Goal: Task Accomplishment & Management: Use online tool/utility

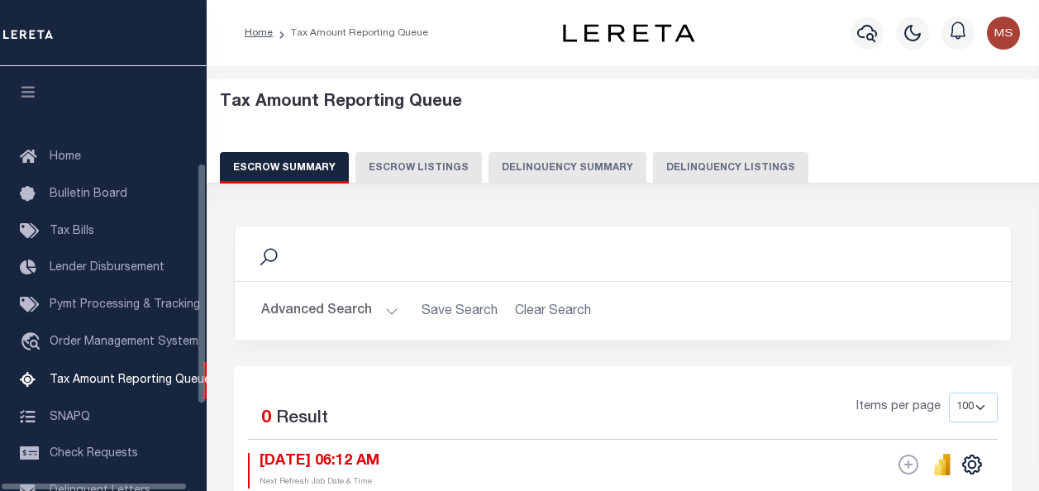
select select "100"
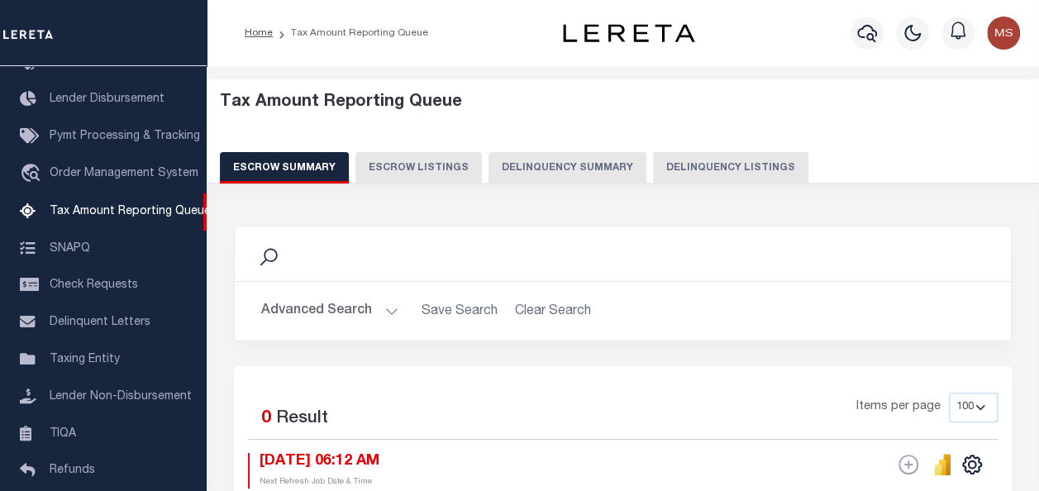
click at [741, 161] on button "Delinquency Listings" at bounding box center [730, 167] width 155 height 31
select select "100"
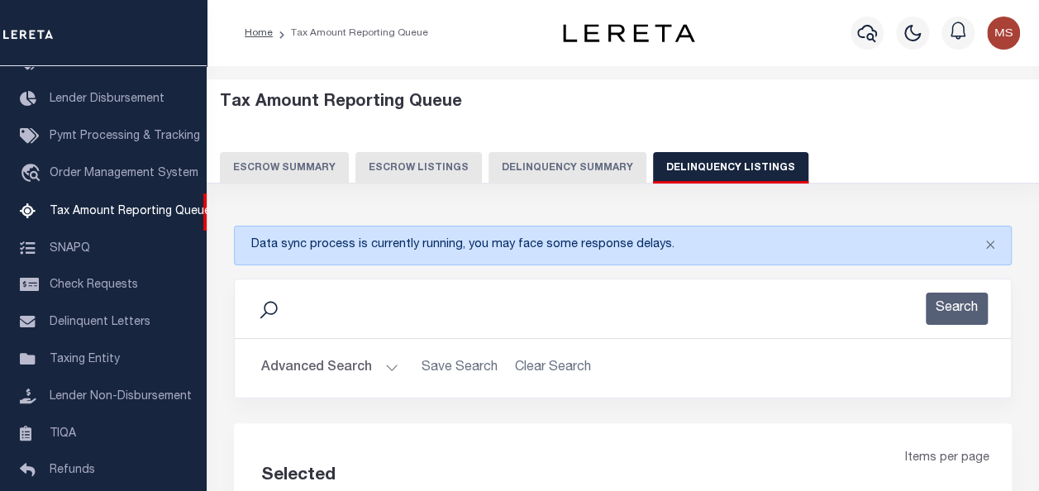
select select "100"
click at [379, 369] on button "Advanced Search" at bounding box center [329, 368] width 137 height 32
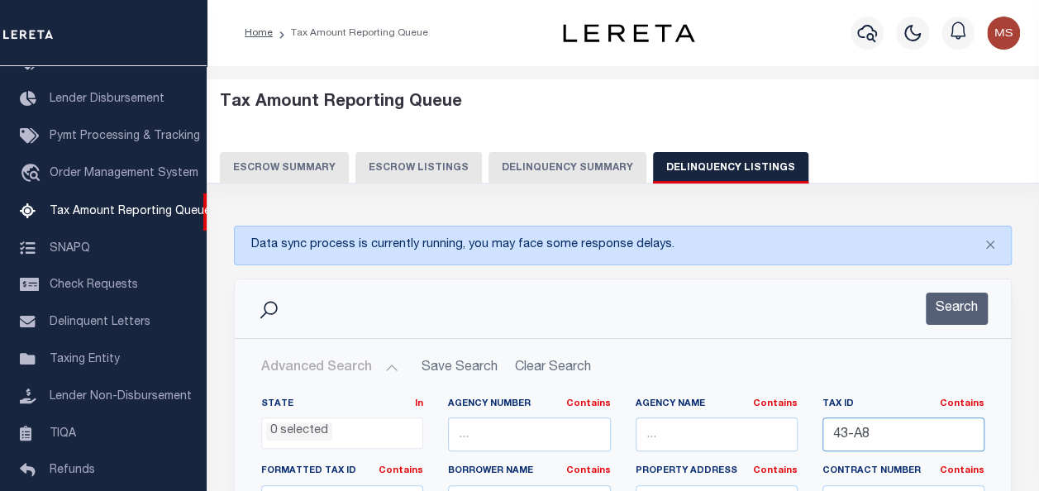
drag, startPoint x: 822, startPoint y: 443, endPoint x: 723, endPoint y: 433, distance: 98.9
paste input "[PHONE_NUMBER]"
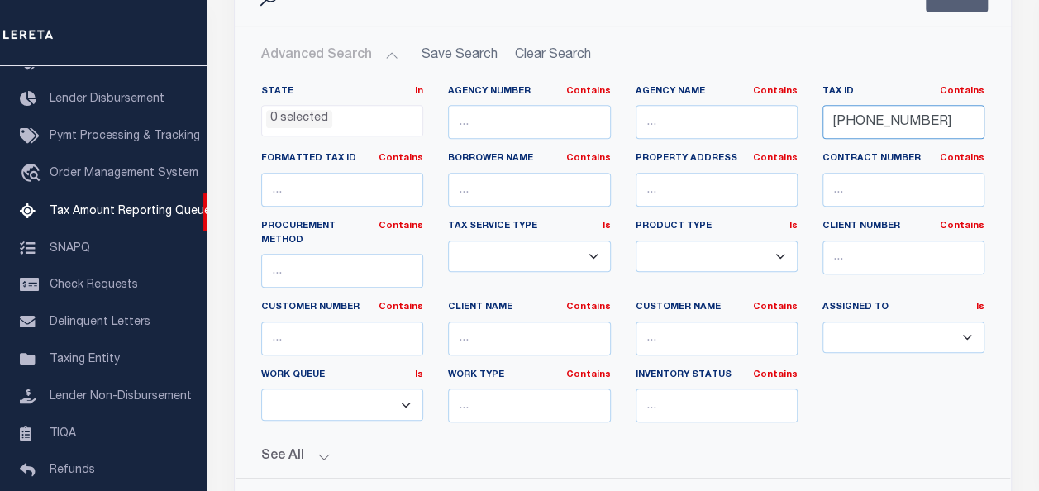
scroll to position [331, 0]
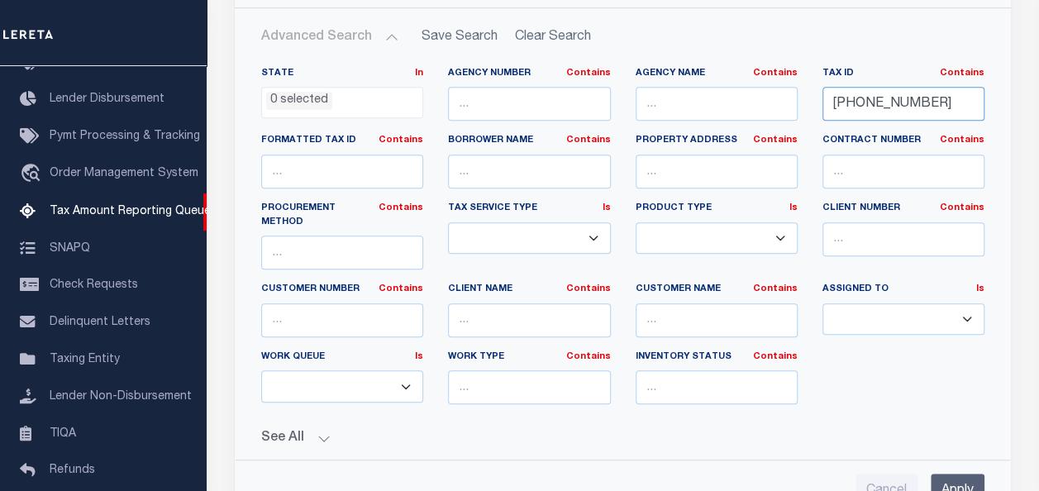
type input "[PHONE_NUMBER]"
click at [959, 479] on input "Apply" at bounding box center [958, 491] width 54 height 34
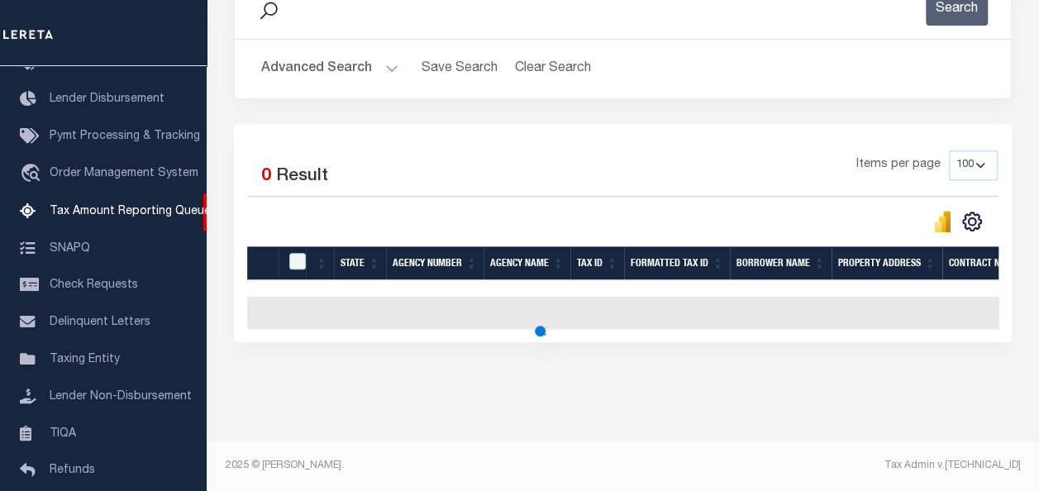
scroll to position [309, 0]
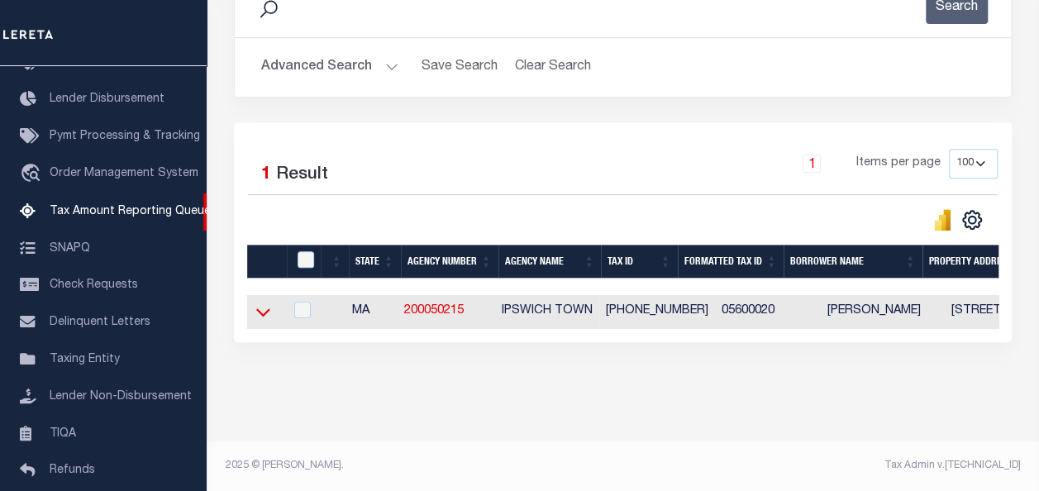
click at [264, 304] on icon at bounding box center [263, 311] width 14 height 17
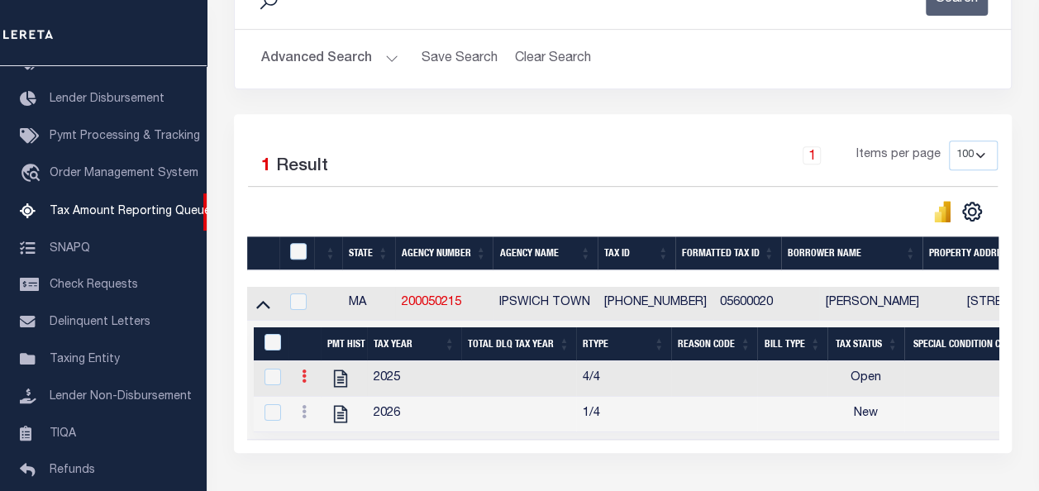
click at [302, 377] on icon at bounding box center [304, 375] width 5 height 13
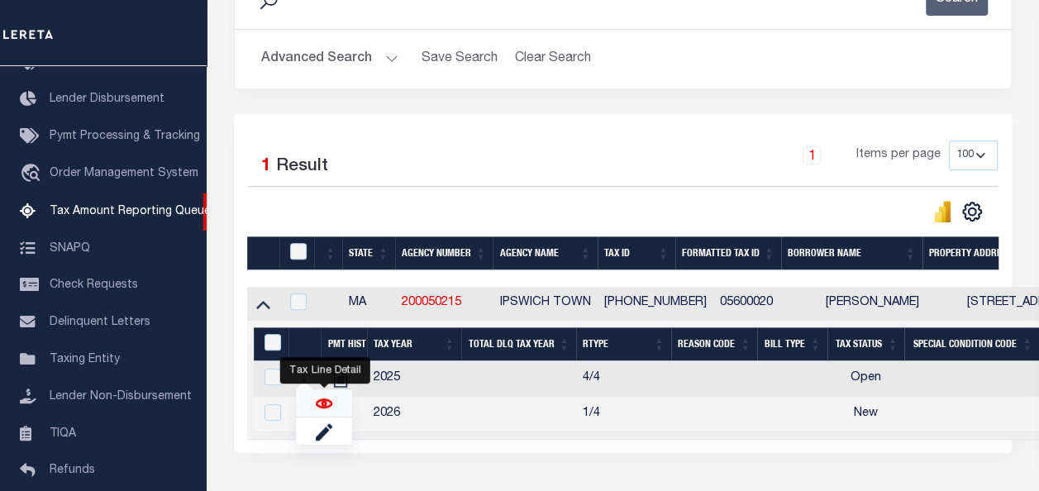
click at [331, 405] on img "" at bounding box center [324, 403] width 17 height 17
checkbox input "true"
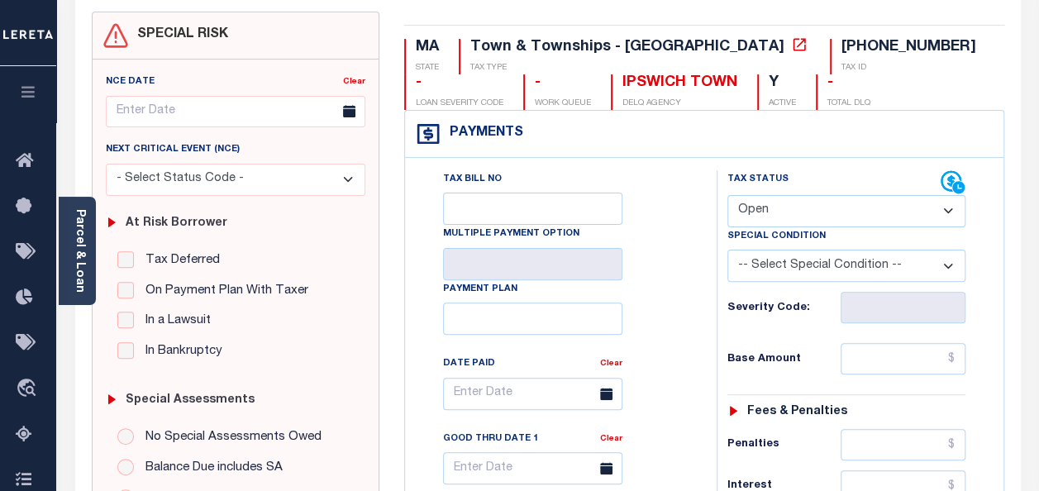
scroll to position [165, 0]
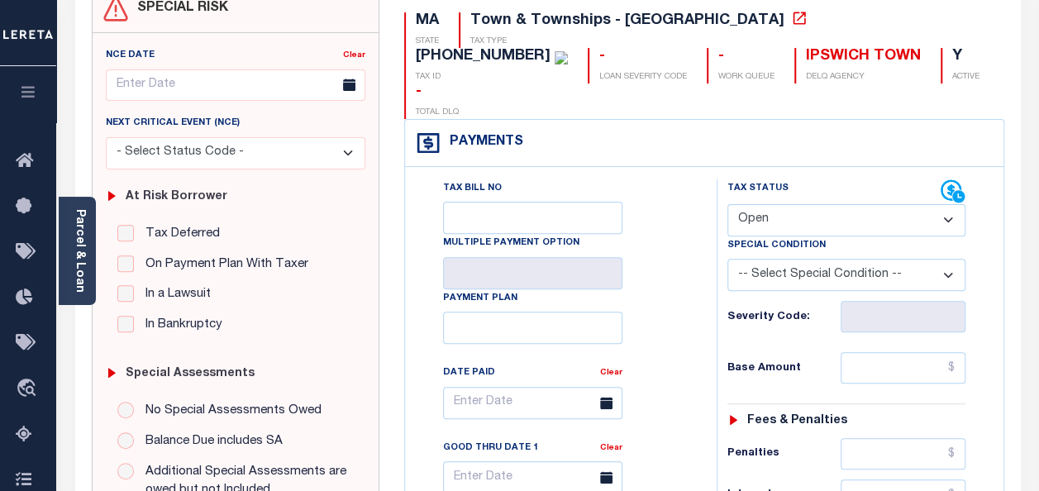
click at [792, 204] on select "- Select Status Code - Open Due/Unpaid Paid Incomplete No Tax Due Internal Refu…" at bounding box center [846, 220] width 238 height 32
select select "DUE"
click at [727, 204] on select "- Select Status Code - Open Due/Unpaid Paid Incomplete No Tax Due Internal Refu…" at bounding box center [846, 220] width 238 height 32
type input "[DATE]"
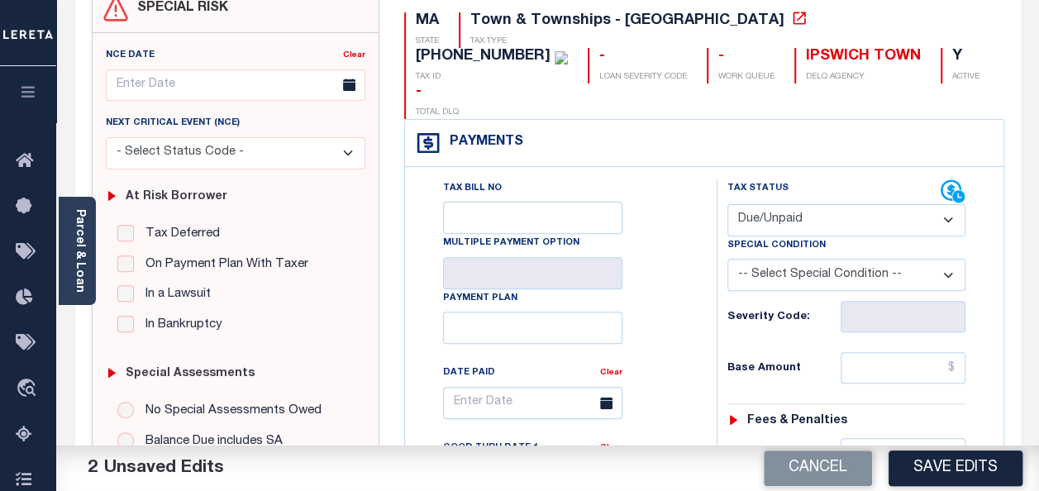
click at [839, 204] on select "- Select Status Code - Open Due/Unpaid Paid Incomplete No Tax Due Internal Refu…" at bounding box center [846, 220] width 238 height 32
select select "PYD"
click at [727, 204] on select "- Select Status Code - Open Due/Unpaid Paid Incomplete No Tax Due Internal Refu…" at bounding box center [846, 220] width 238 height 32
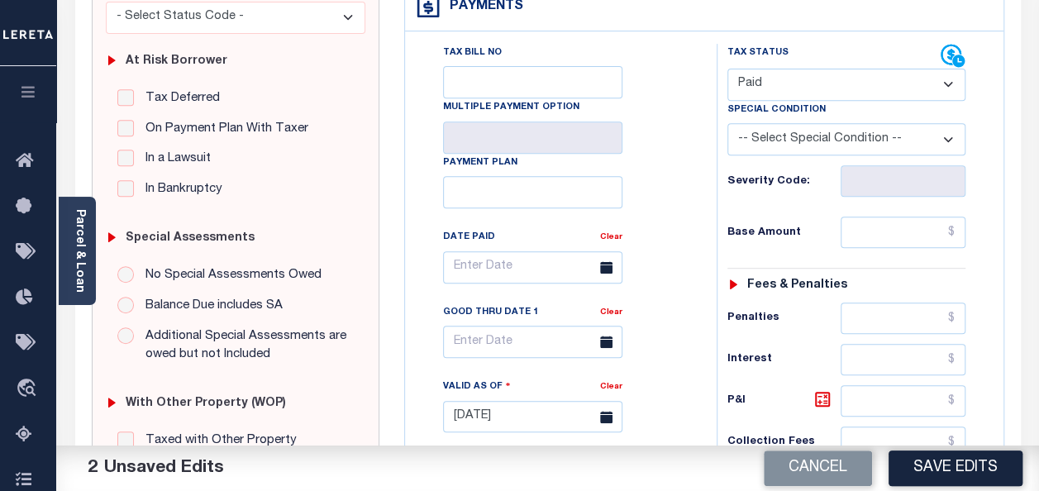
scroll to position [413, 0]
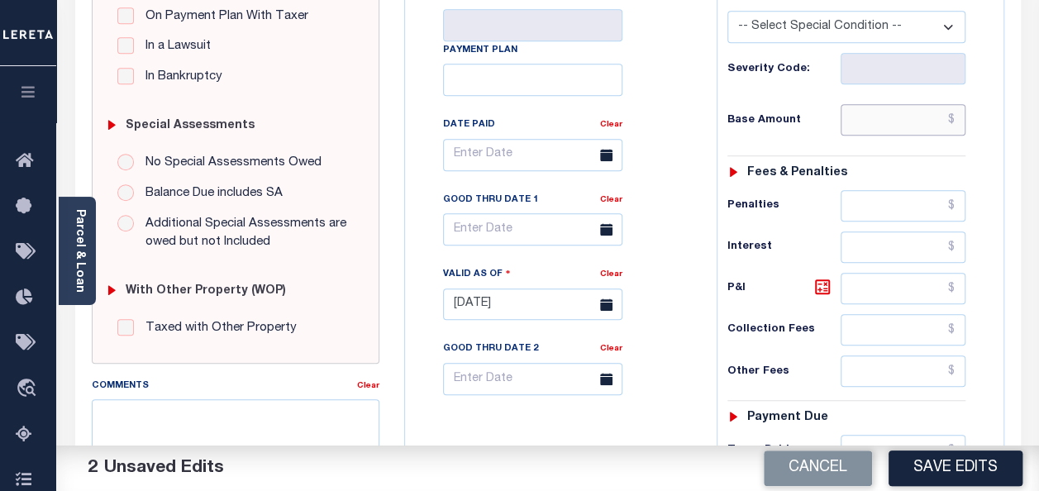
click at [898, 104] on input "text" at bounding box center [903, 119] width 125 height 31
type input "$0.00"
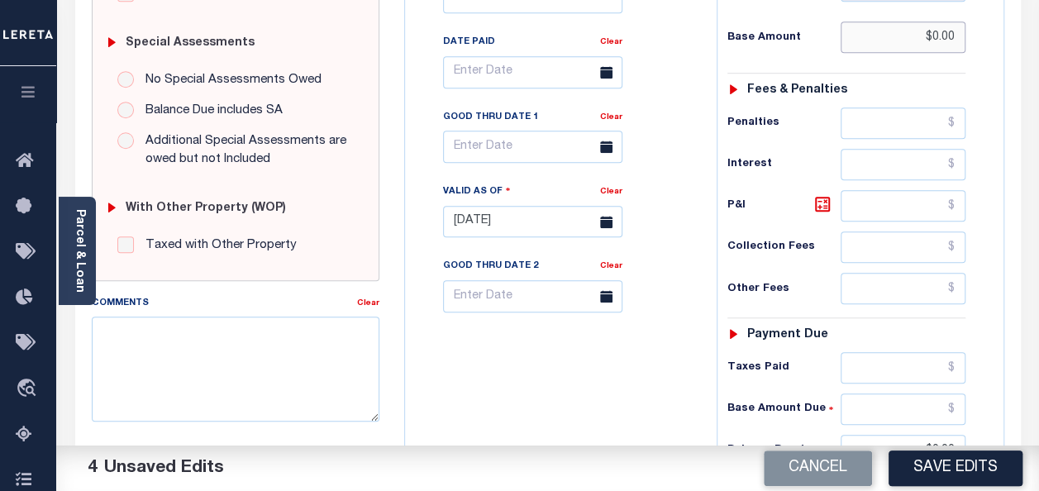
scroll to position [744, 0]
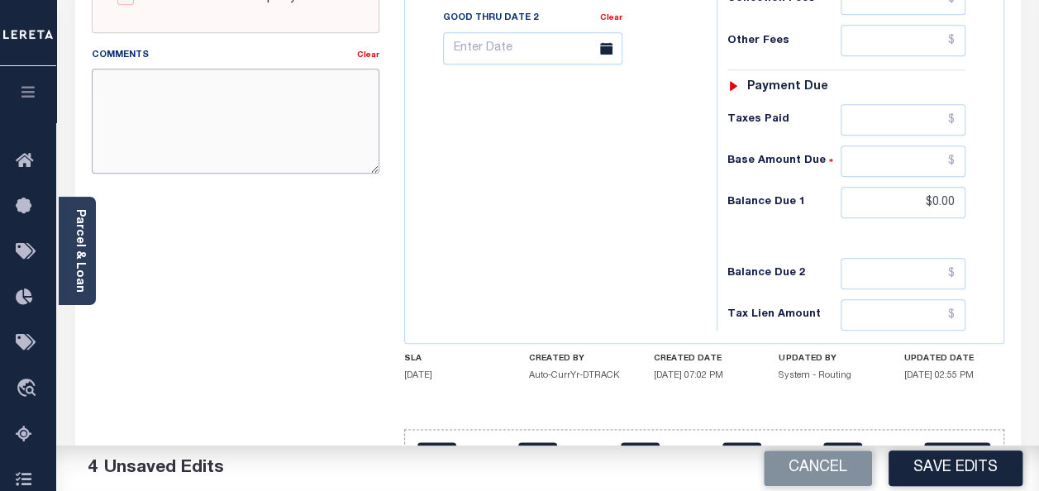
click at [241, 138] on textarea "Comments" at bounding box center [236, 121] width 288 height 104
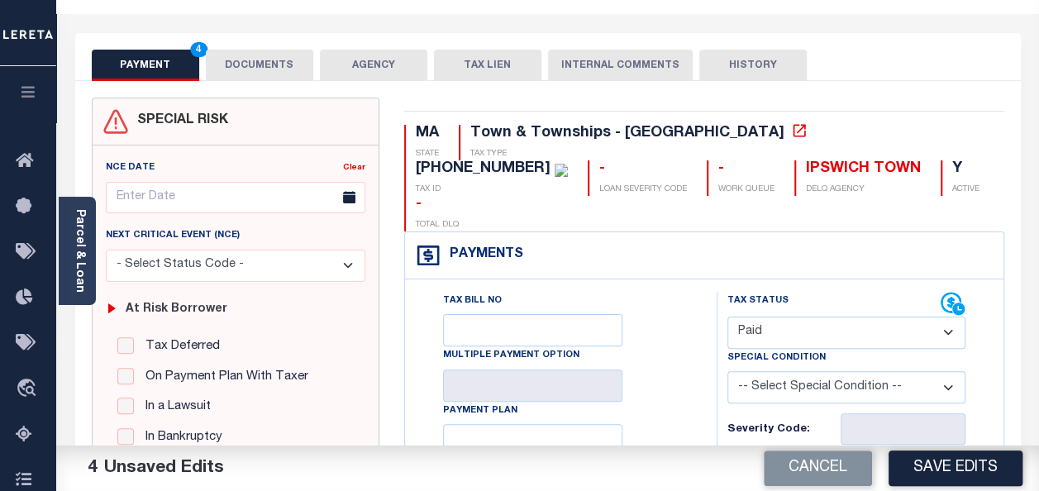
scroll to position [0, 0]
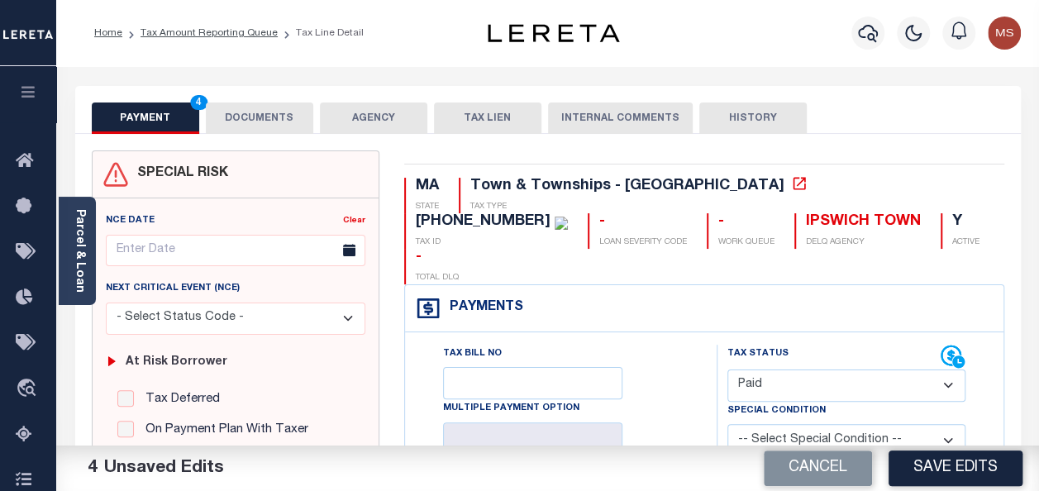
click at [236, 120] on button "DOCUMENTS" at bounding box center [259, 117] width 107 height 31
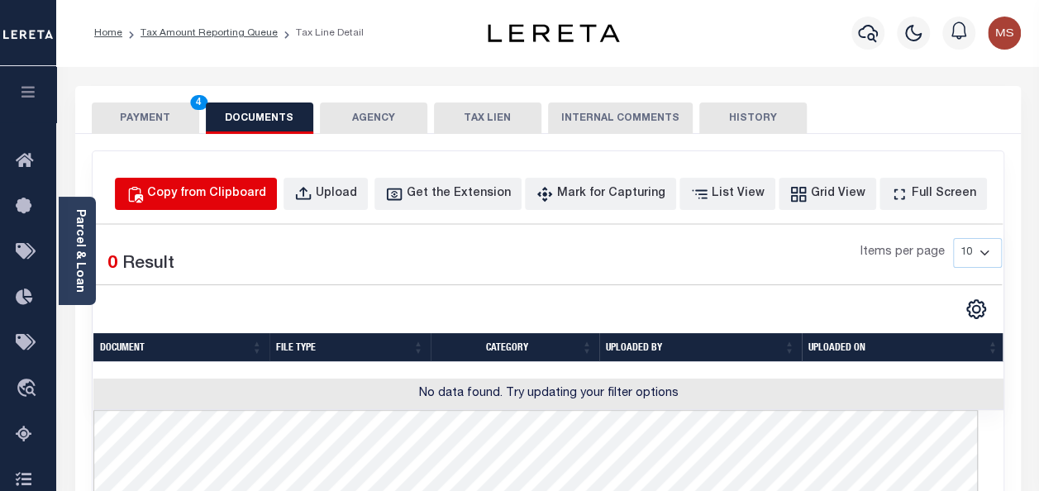
click at [259, 198] on div "Copy from Clipboard" at bounding box center [206, 194] width 119 height 18
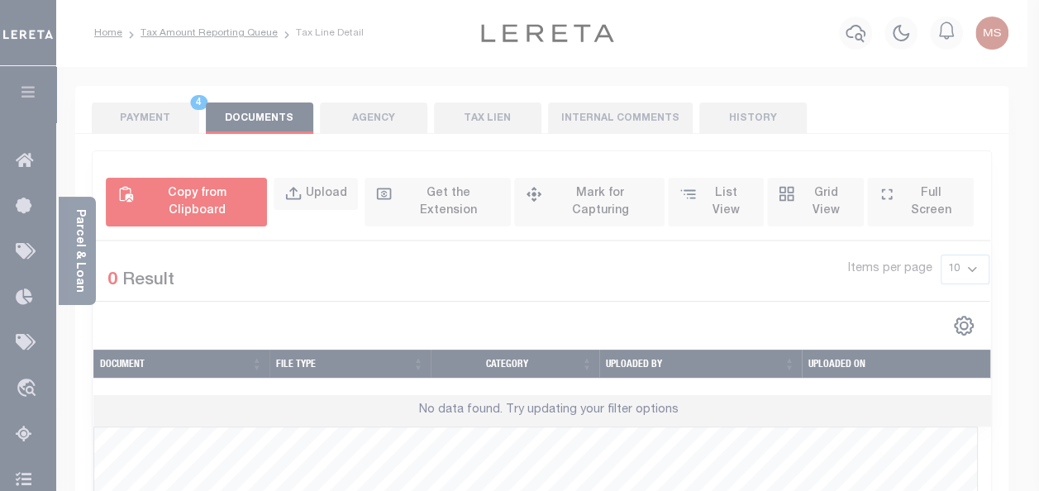
select select "POP"
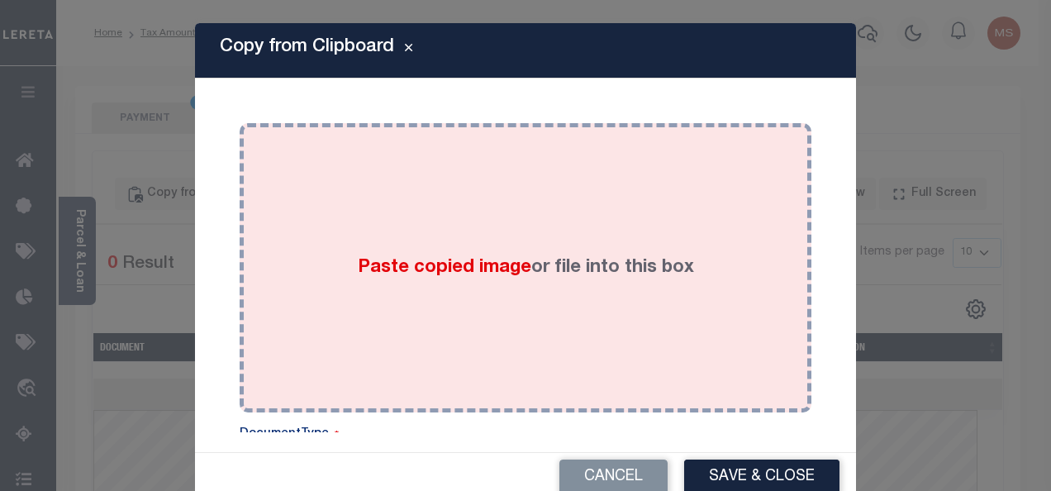
click at [441, 273] on span "Paste copied image" at bounding box center [445, 268] width 174 height 18
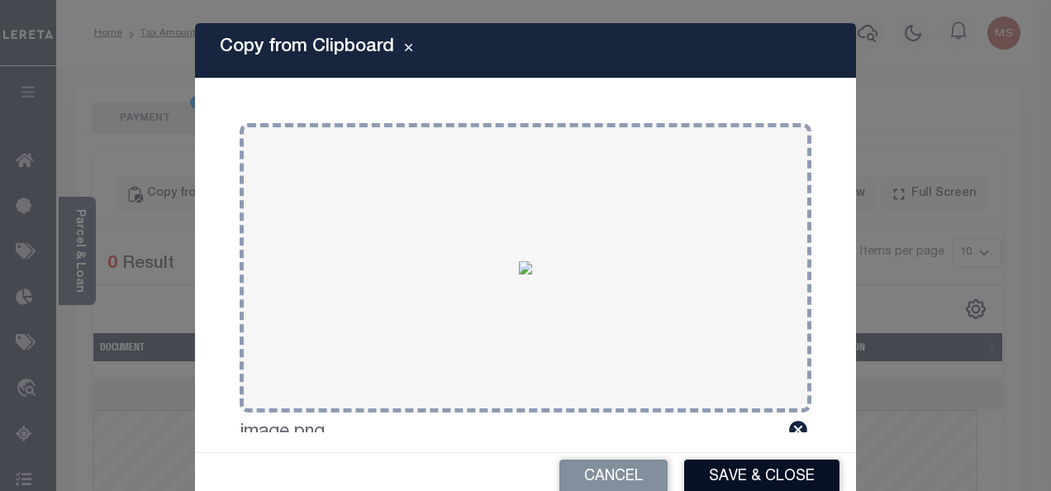
click at [738, 471] on button "Save & Close" at bounding box center [761, 478] width 155 height 36
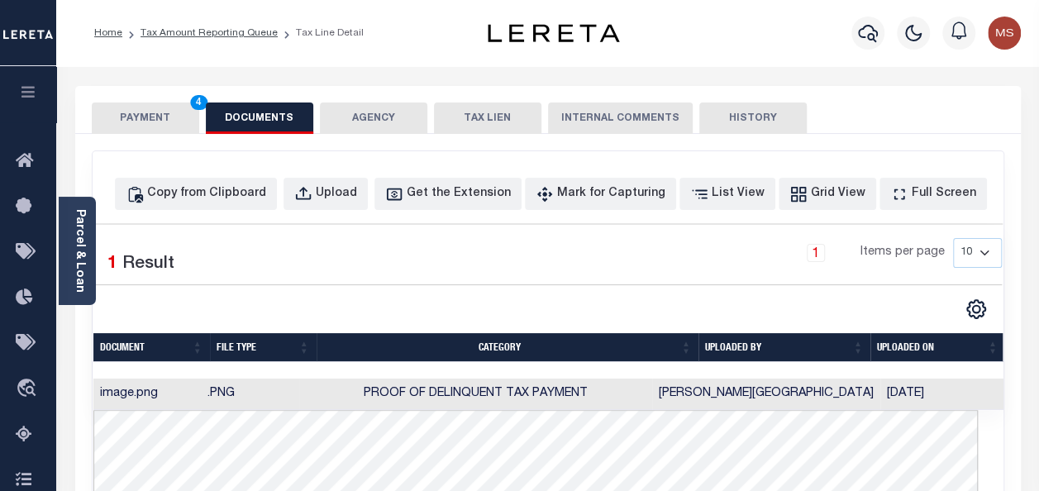
click at [138, 112] on button "PAYMENT 4" at bounding box center [145, 117] width 107 height 31
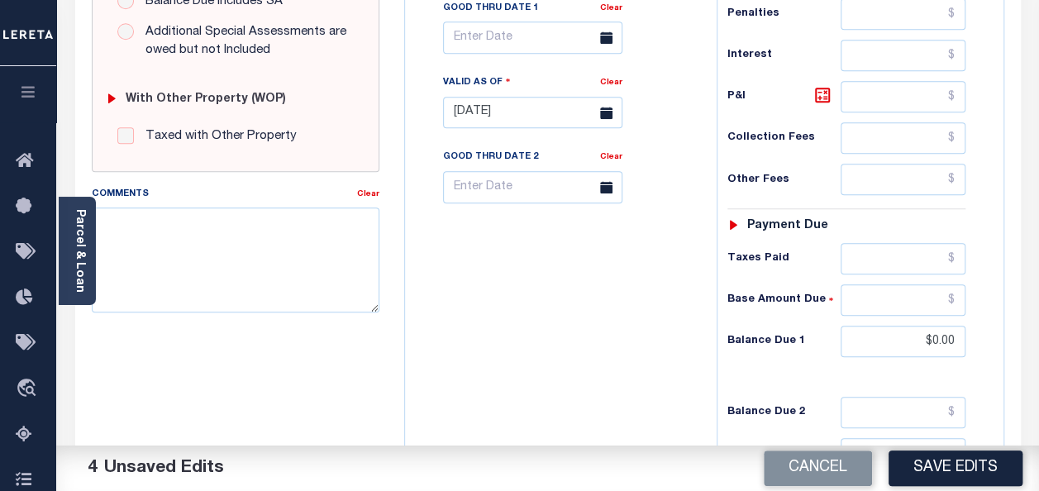
scroll to position [746, 0]
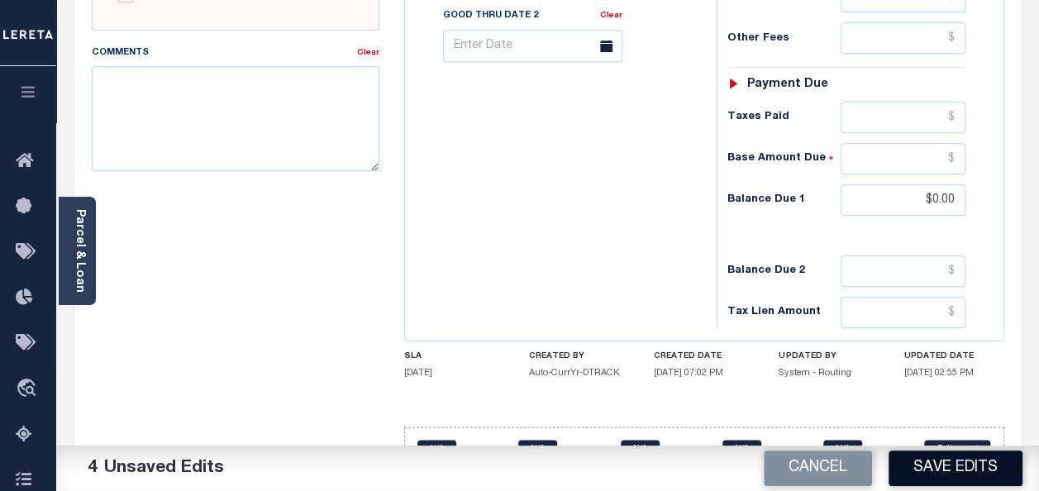
click at [977, 474] on button "Save Edits" at bounding box center [956, 468] width 134 height 36
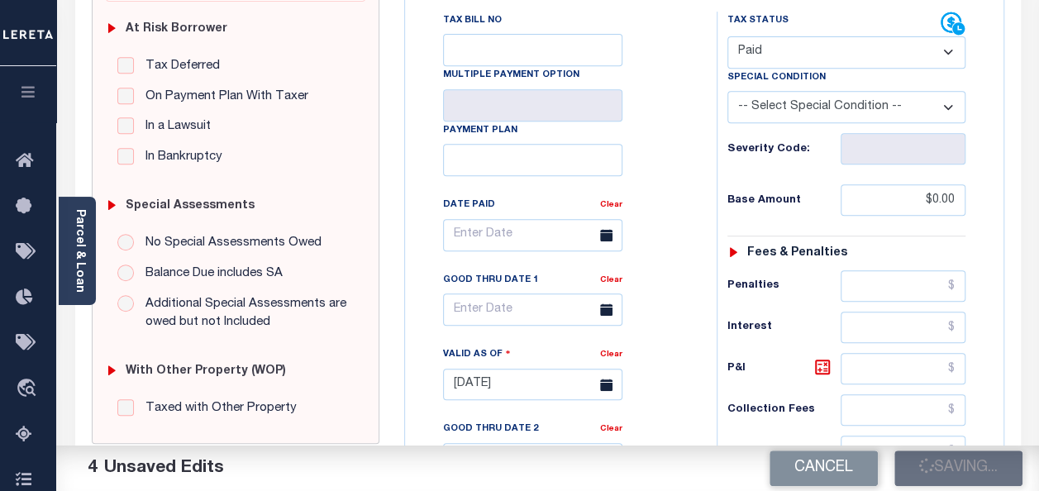
scroll to position [0, 0]
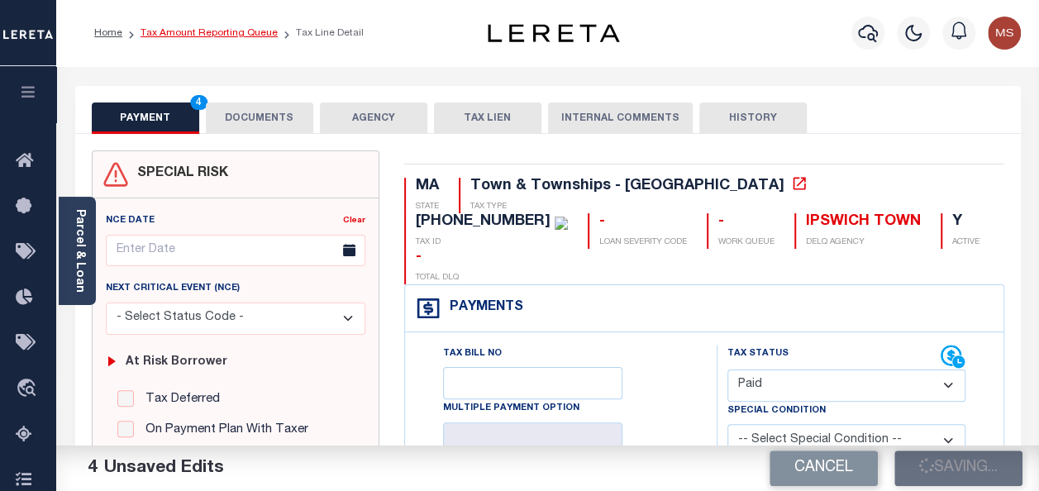
click at [211, 32] on link "Tax Amount Reporting Queue" at bounding box center [209, 33] width 137 height 10
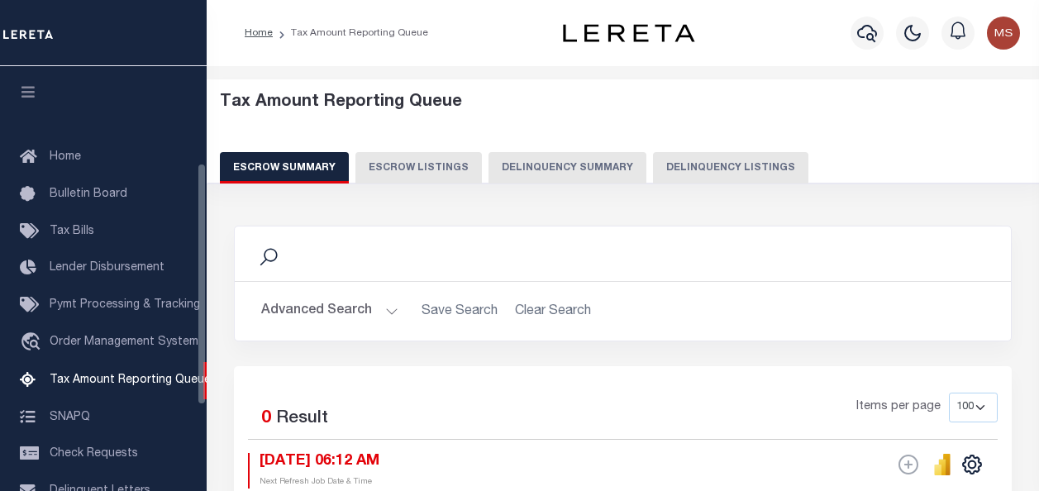
select select "100"
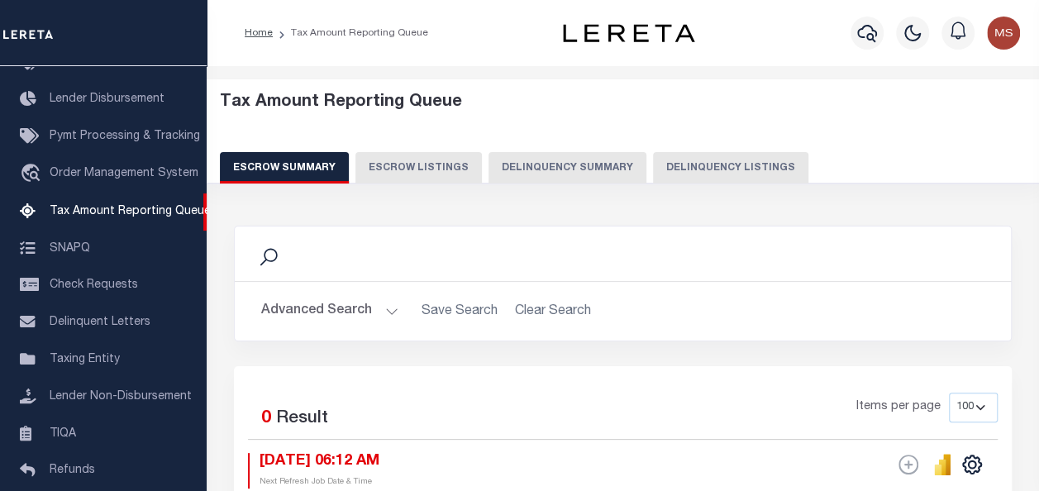
click at [721, 170] on button "Delinquency Listings" at bounding box center [730, 167] width 155 height 31
select select "100"
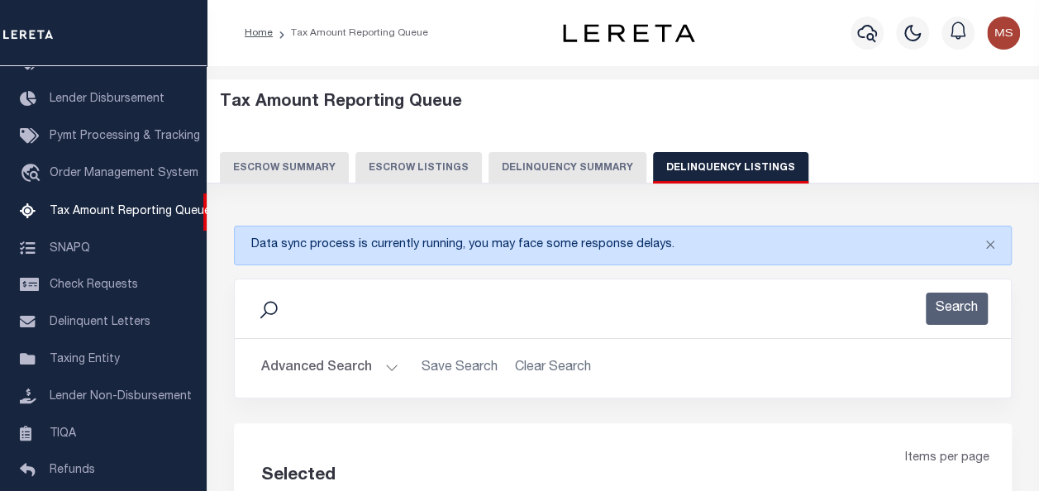
select select "100"
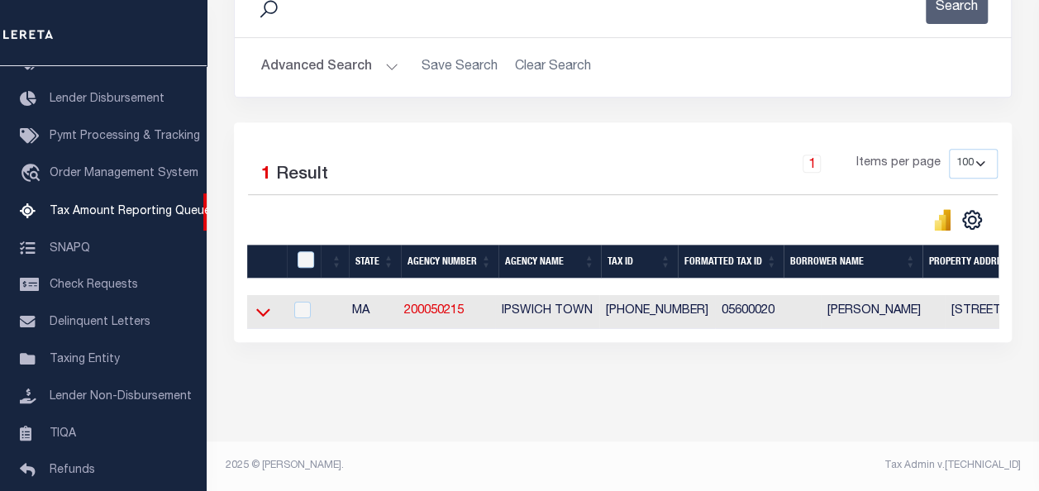
click at [264, 306] on icon at bounding box center [263, 311] width 14 height 17
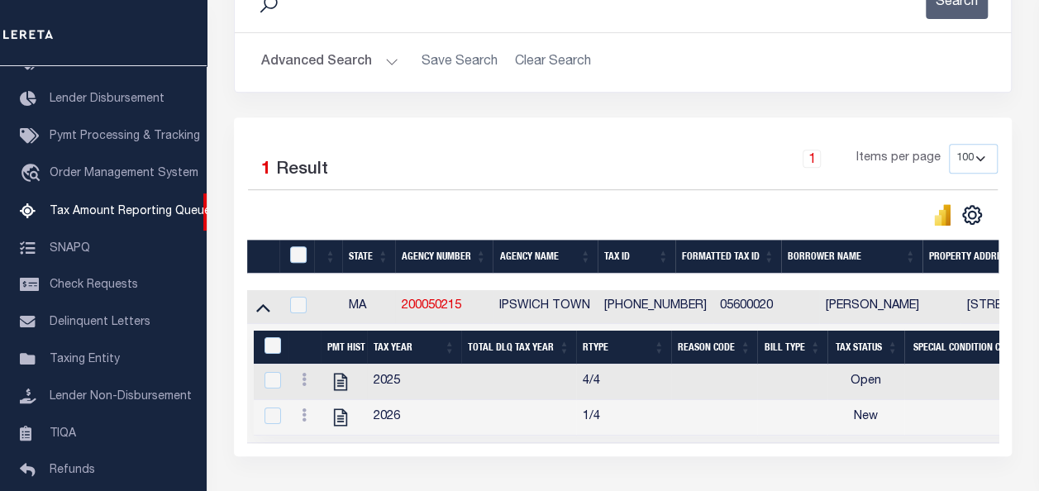
click at [303, 390] on div at bounding box center [304, 382] width 19 height 20
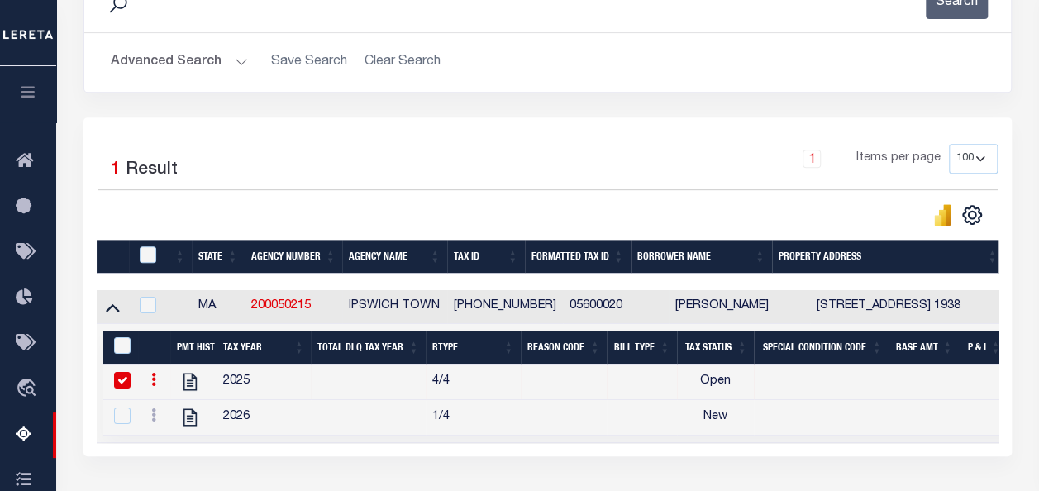
click at [122, 381] on input "checkbox" at bounding box center [122, 380] width 17 height 17
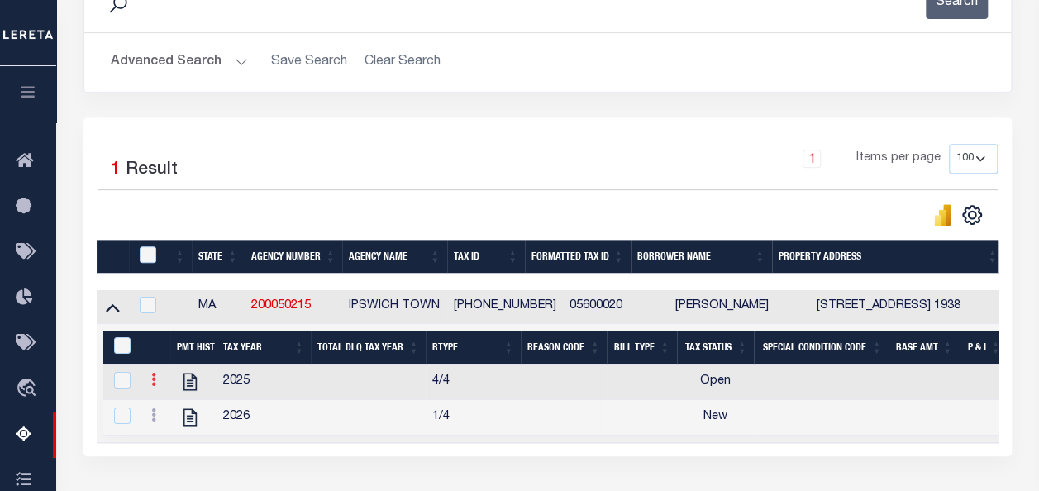
click at [154, 380] on icon at bounding box center [153, 379] width 5 height 13
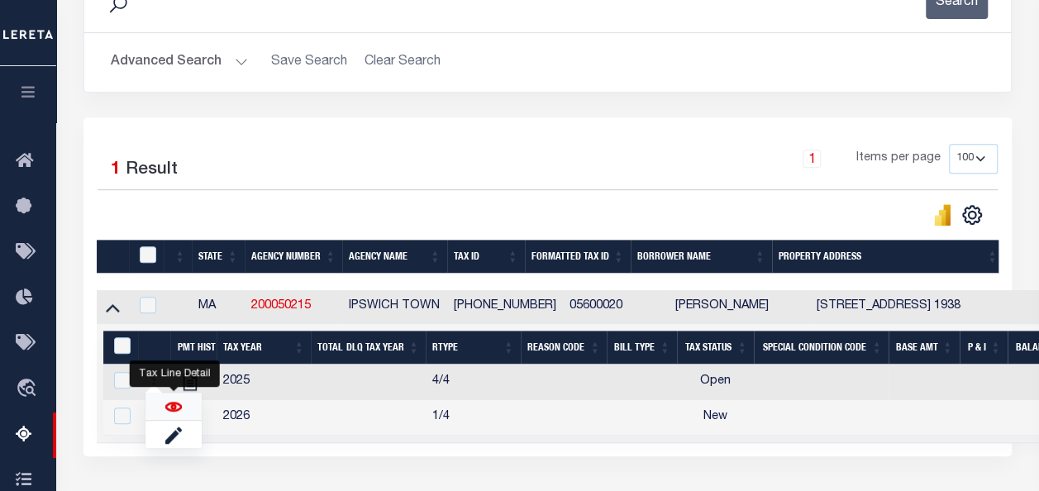
click at [180, 409] on img "" at bounding box center [173, 406] width 17 height 17
checkbox input "true"
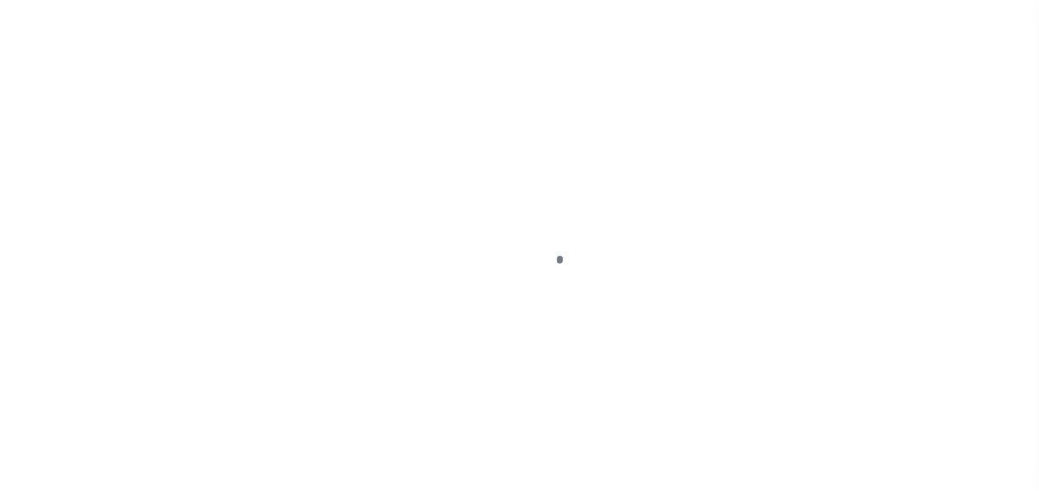
select select "PYD"
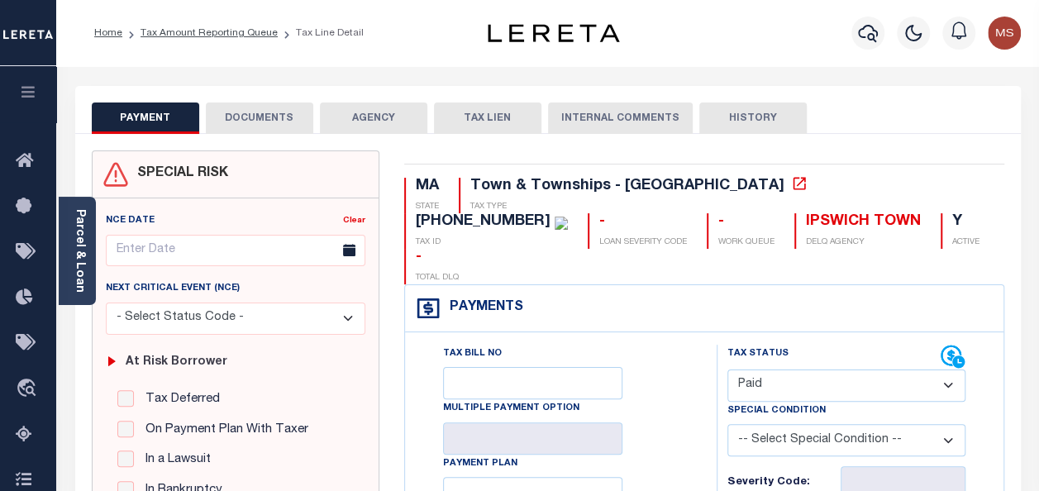
click at [240, 120] on button "DOCUMENTS" at bounding box center [259, 117] width 107 height 31
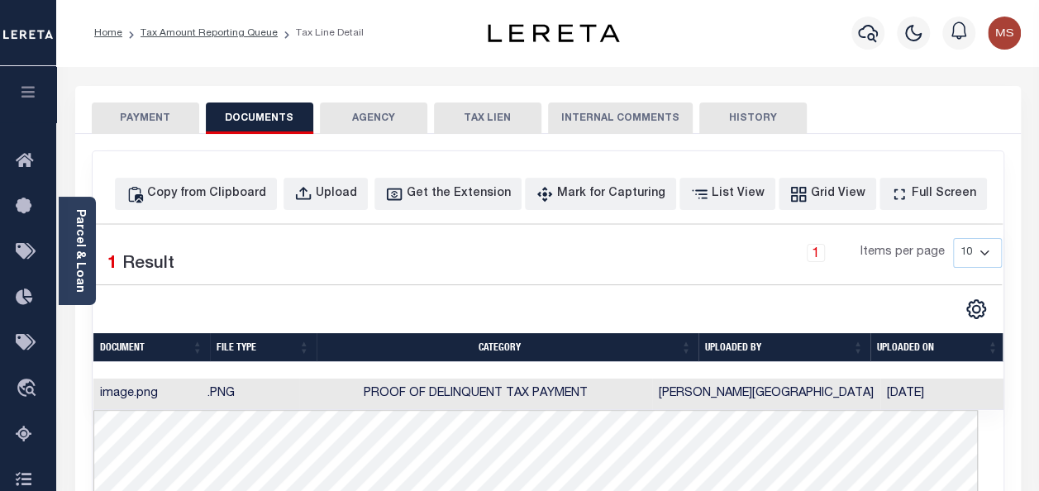
click at [172, 112] on button "PAYMENT" at bounding box center [145, 117] width 107 height 31
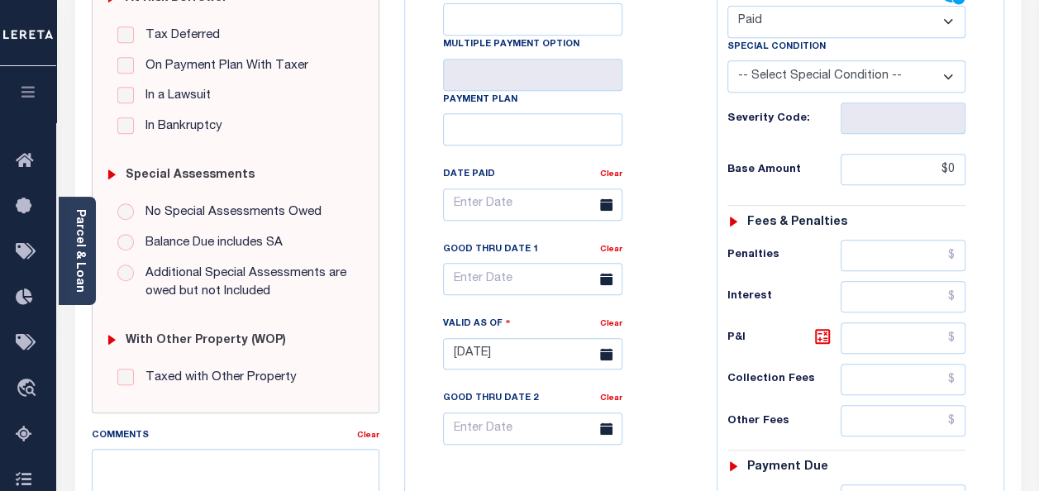
scroll to position [496, 0]
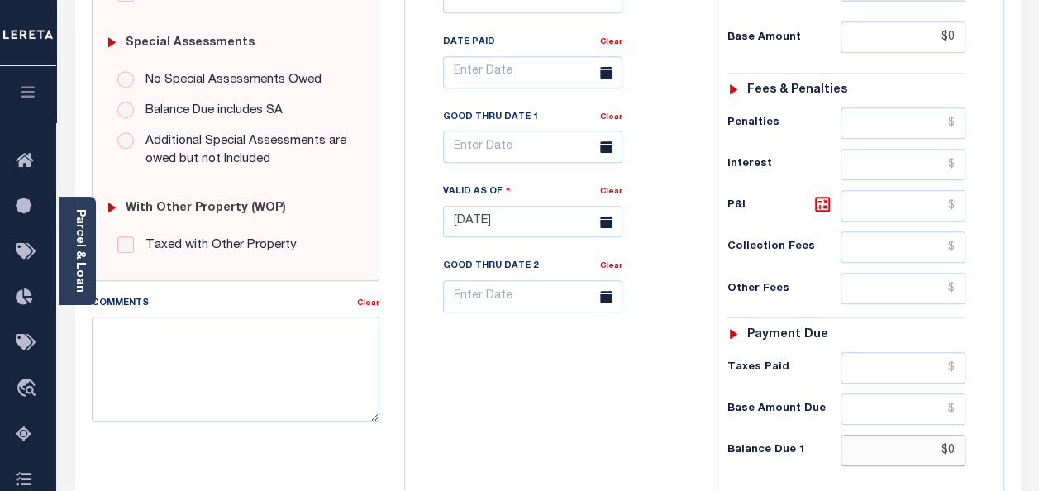
drag, startPoint x: 946, startPoint y: 415, endPoint x: 959, endPoint y: 410, distance: 14.1
click at [946, 435] on input "$0" at bounding box center [903, 450] width 125 height 31
type input "$0.00"
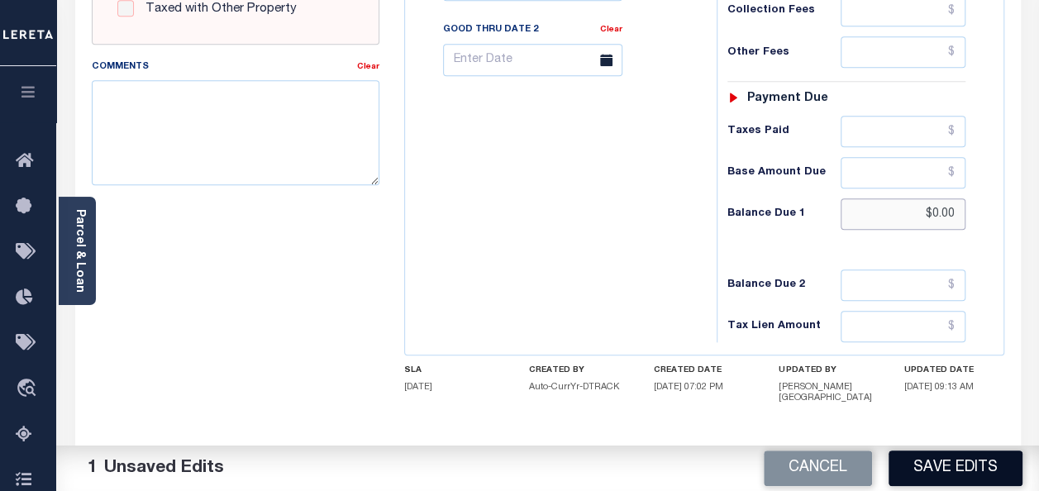
scroll to position [744, 0]
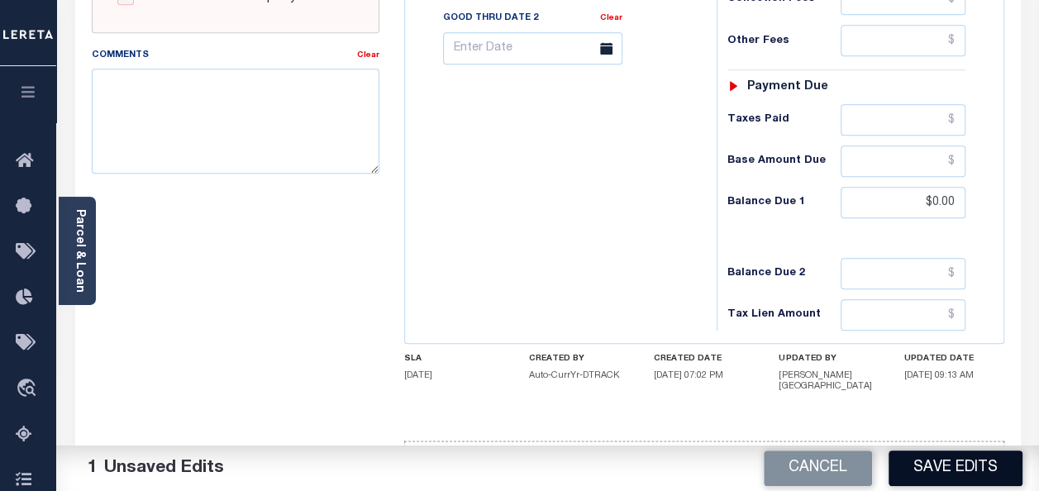
click at [953, 468] on button "Save Edits" at bounding box center [956, 468] width 134 height 36
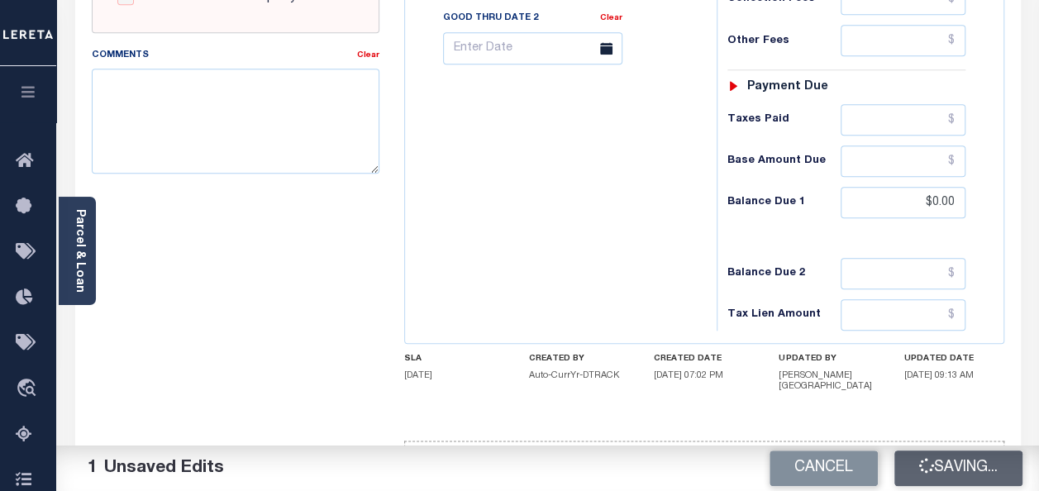
checkbox input "false"
type input "$0"
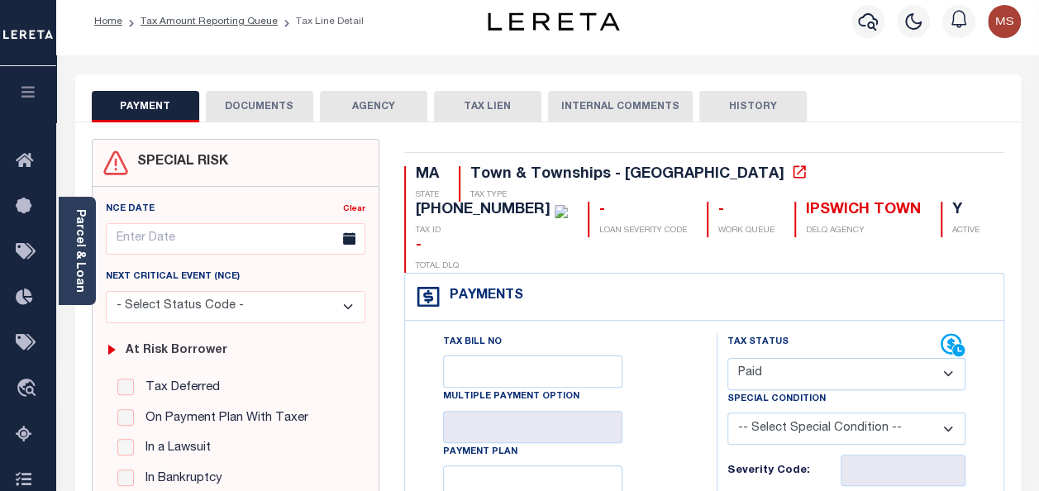
scroll to position [0, 0]
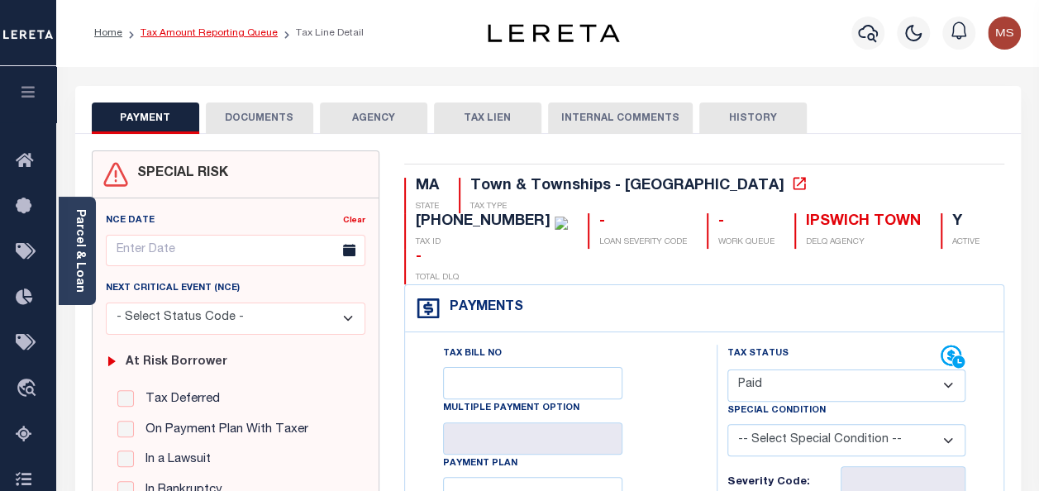
click at [222, 33] on link "Tax Amount Reporting Queue" at bounding box center [209, 33] width 137 height 10
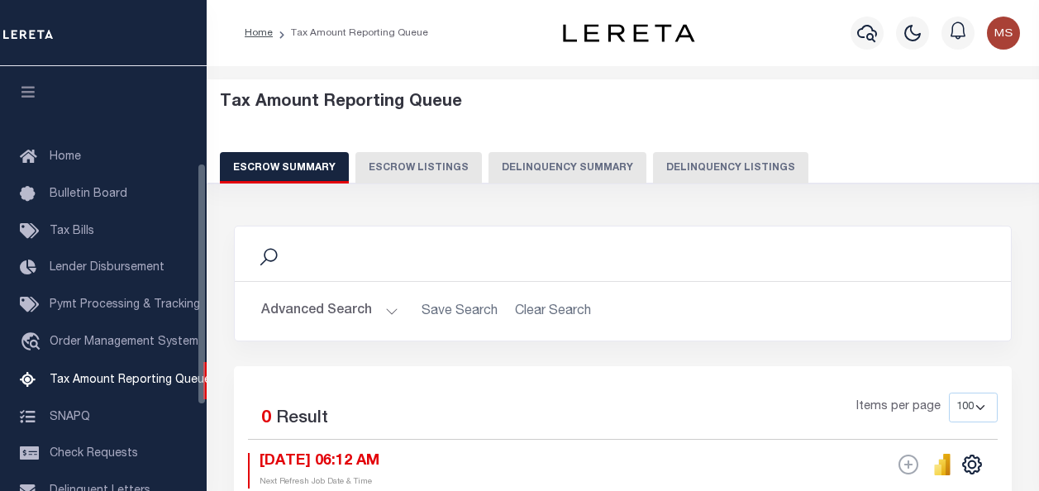
select select "100"
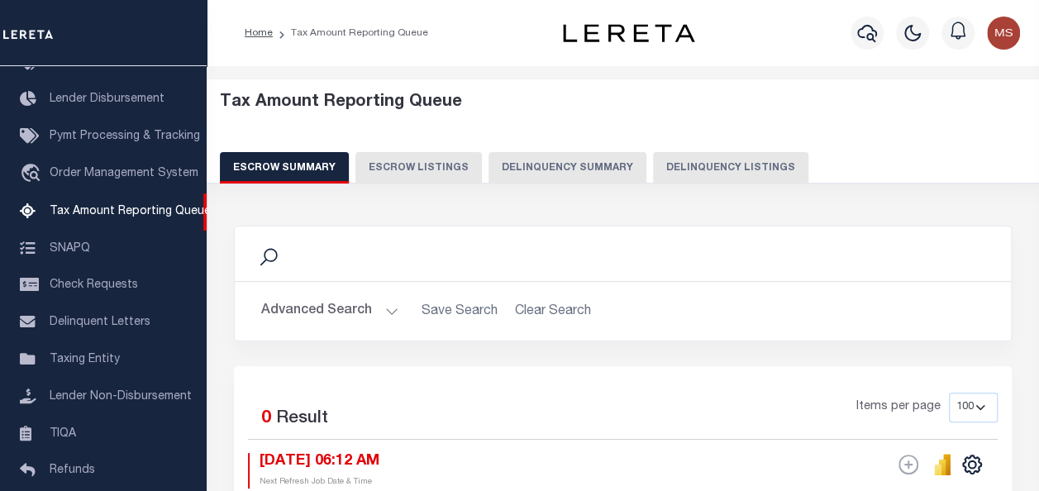
click at [704, 167] on button "Delinquency Listings" at bounding box center [730, 167] width 155 height 31
select select "100"
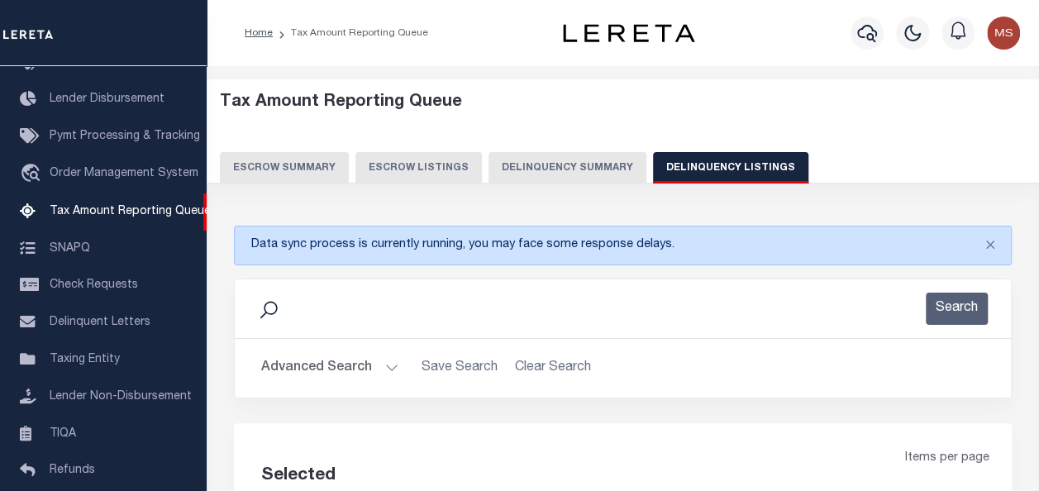
select select "100"
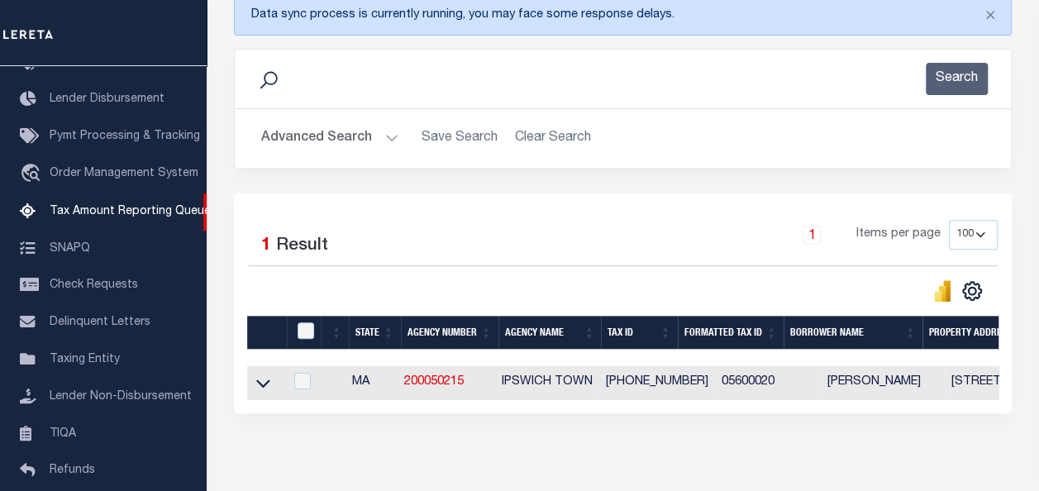
scroll to position [311, 0]
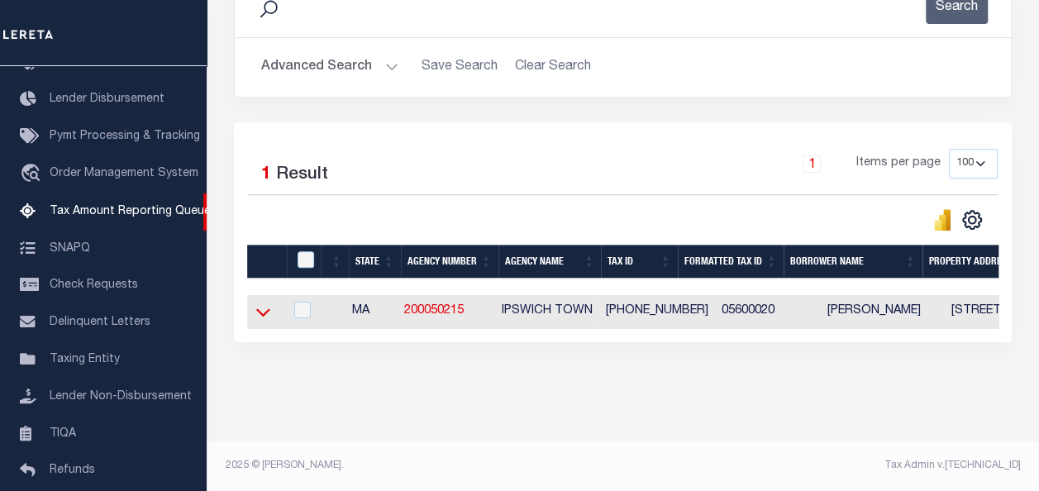
click at [266, 304] on icon at bounding box center [263, 311] width 14 height 17
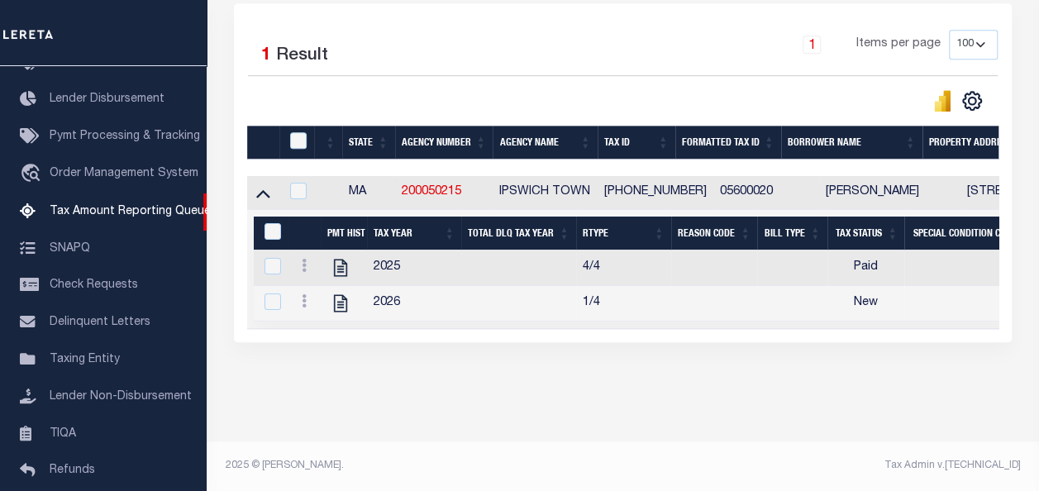
scroll to position [322, 0]
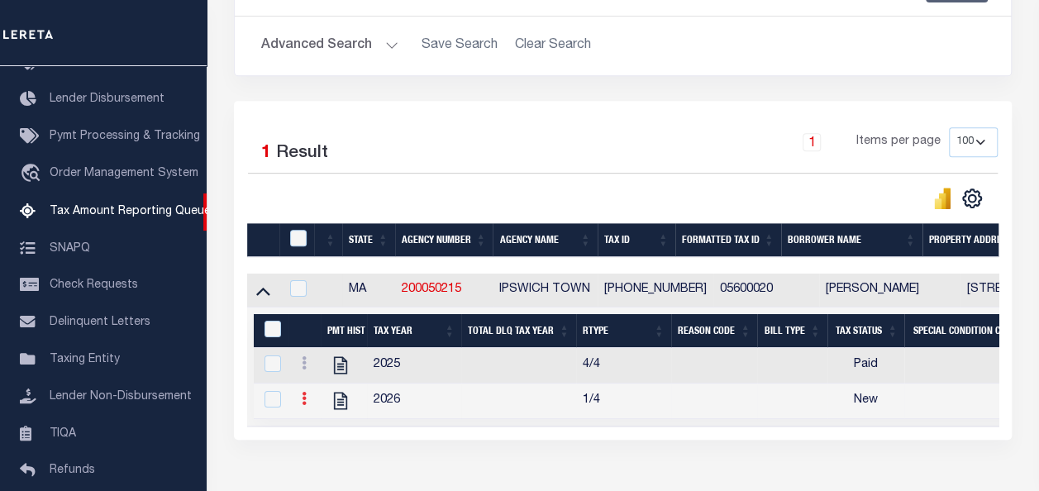
click at [307, 402] on link at bounding box center [304, 400] width 18 height 13
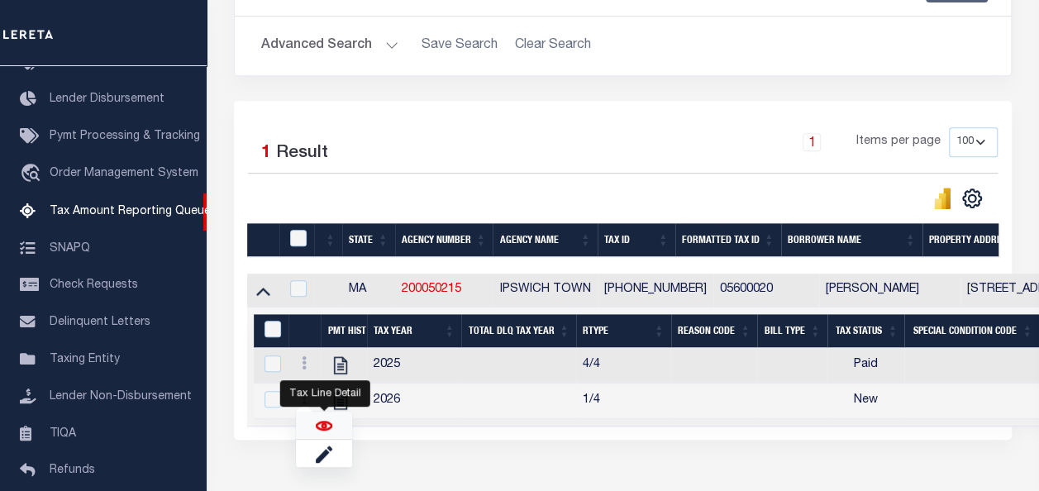
click at [324, 428] on img "" at bounding box center [324, 425] width 17 height 17
checkbox input "true"
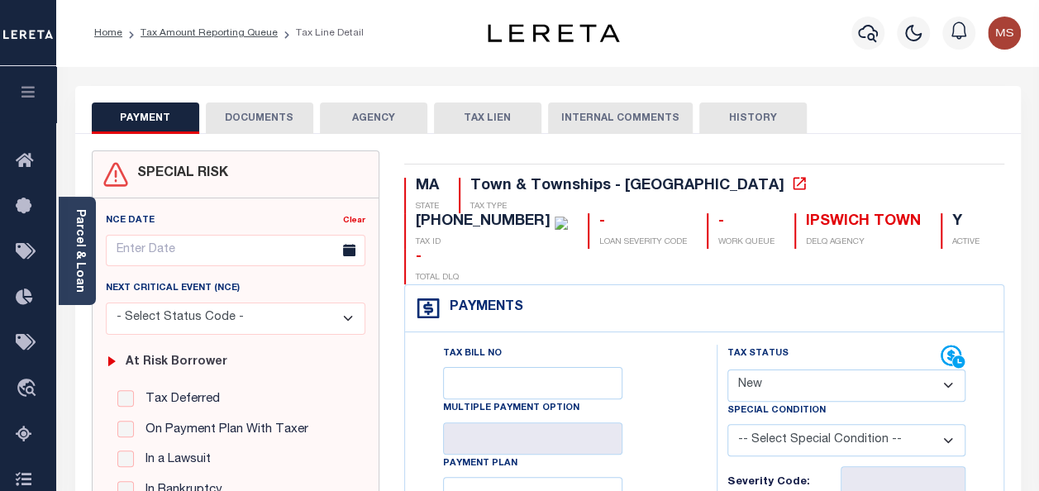
click at [798, 369] on select "- Select Status Code - Open Due/Unpaid Paid Incomplete No Tax Due Internal Refu…" at bounding box center [846, 385] width 238 height 32
select select "DUE"
click at [727, 369] on select "- Select Status Code - Open Due/Unpaid Paid Incomplete No Tax Due Internal Refu…" at bounding box center [846, 385] width 238 height 32
type input "[DATE]"
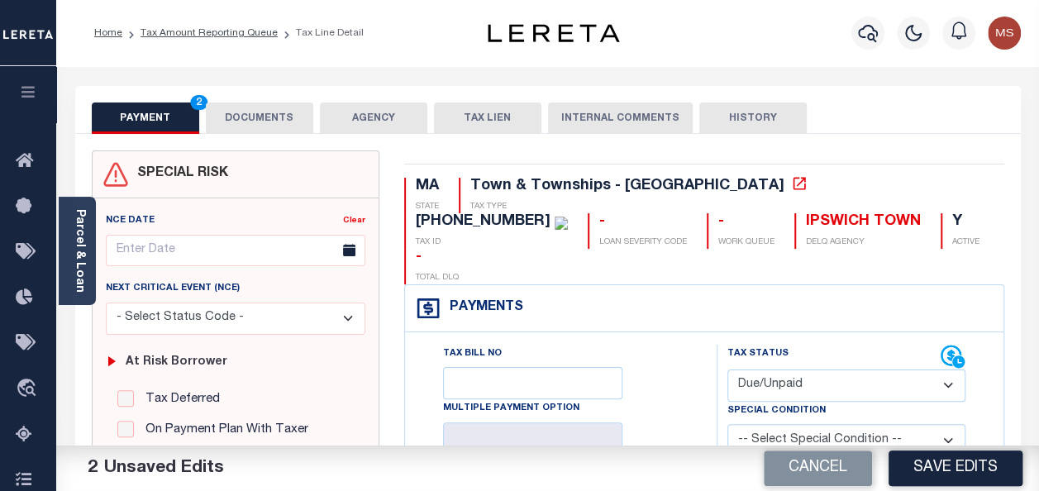
scroll to position [248, 0]
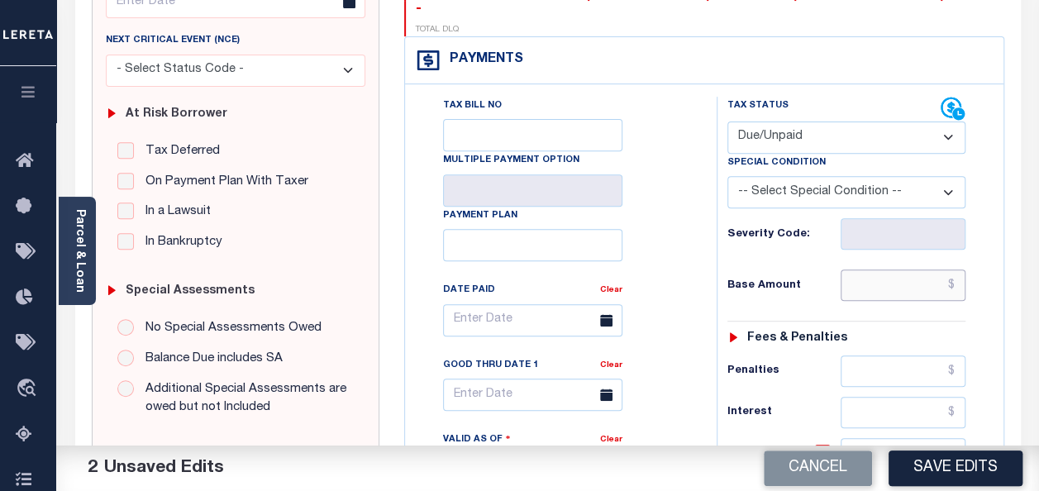
click at [877, 269] on input "text" at bounding box center [903, 284] width 125 height 31
paste input "14,811.09"
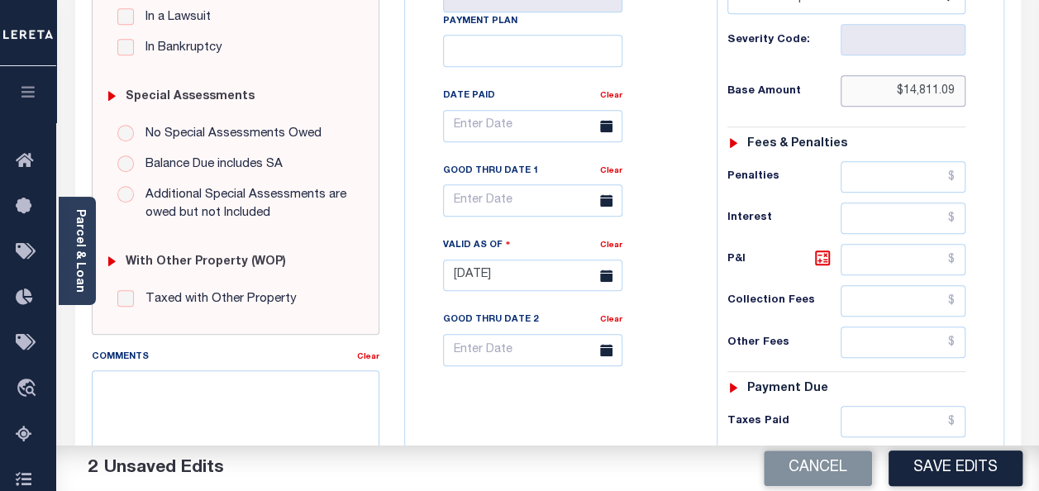
scroll to position [579, 0]
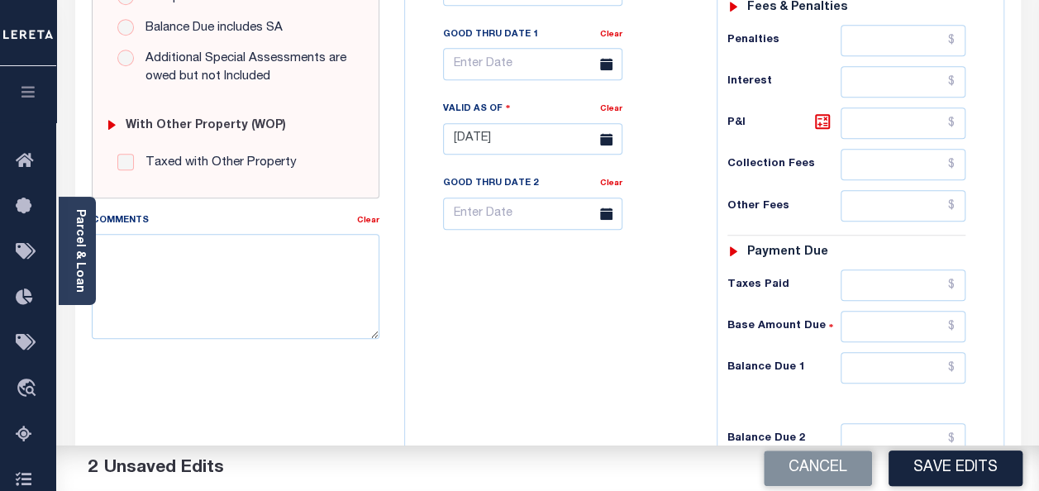
type input "$14,811.09"
click at [901, 352] on input "text" at bounding box center [903, 367] width 125 height 31
paste input "14,811.09"
type input "$14,811.09"
click at [532, 314] on div "Tax Bill No Multiple Payment Option Payment Plan Clear" at bounding box center [556, 131] width 295 height 730
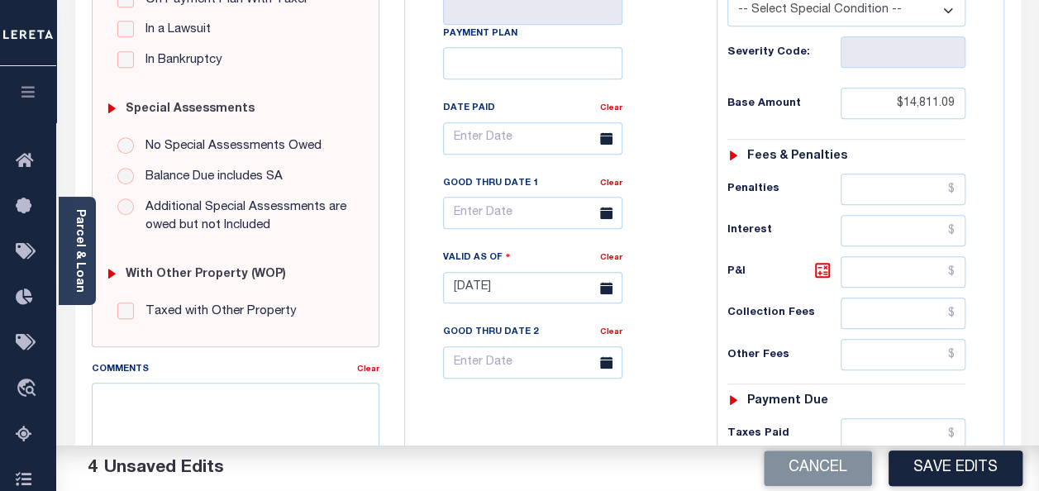
scroll to position [413, 0]
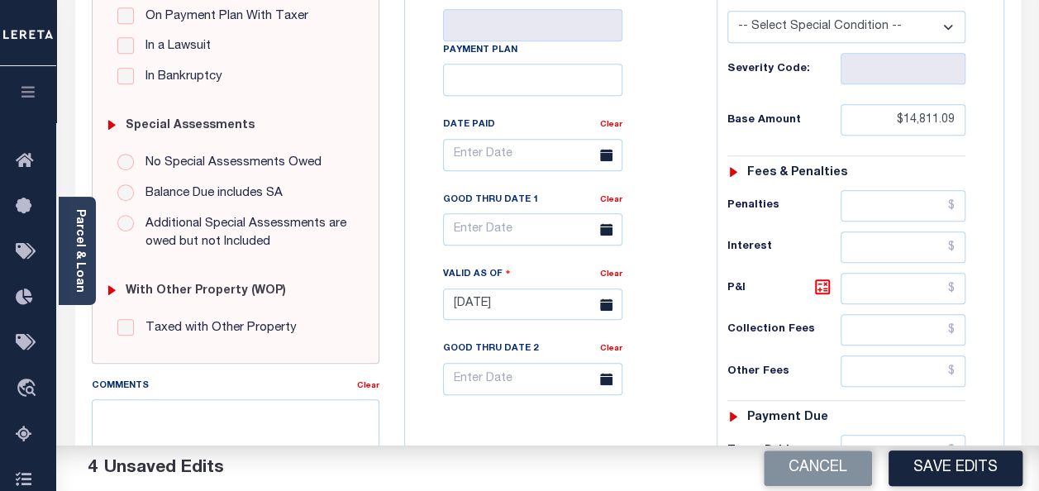
click at [603, 223] on icon at bounding box center [606, 229] width 12 height 12
click at [608, 223] on icon at bounding box center [606, 229] width 12 height 12
click at [529, 213] on input "text" at bounding box center [532, 229] width 179 height 32
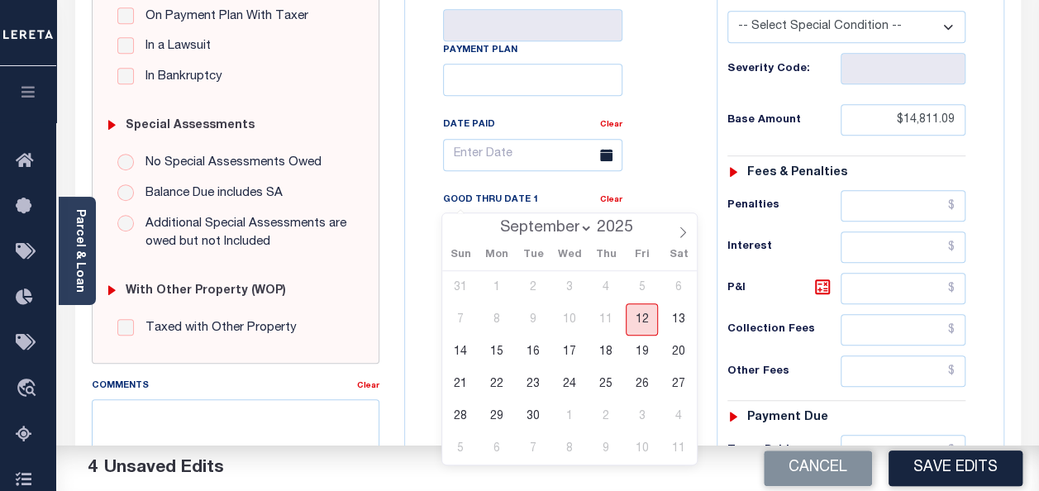
click at [637, 322] on span "12" at bounding box center [642, 319] width 32 height 32
type input "[DATE]"
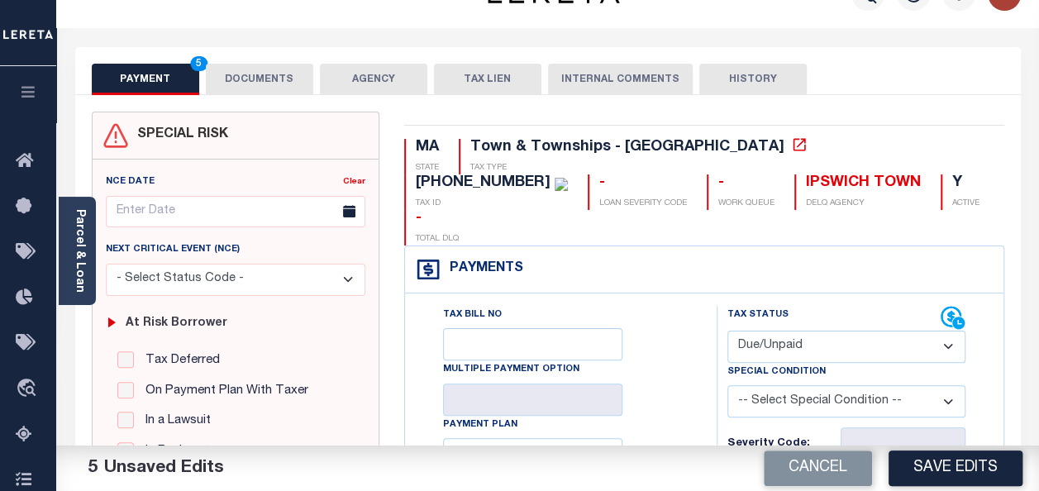
scroll to position [0, 0]
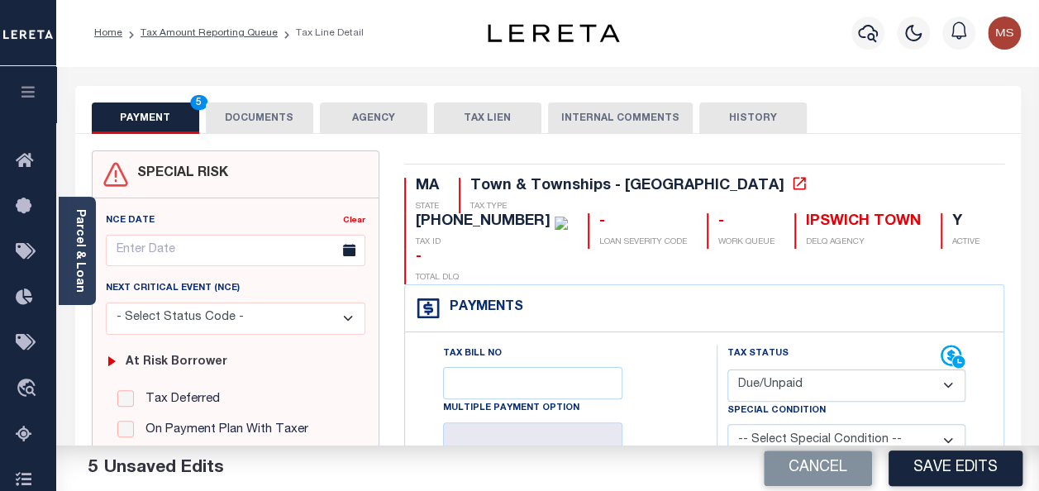
click at [236, 113] on button "DOCUMENTS" at bounding box center [259, 117] width 107 height 31
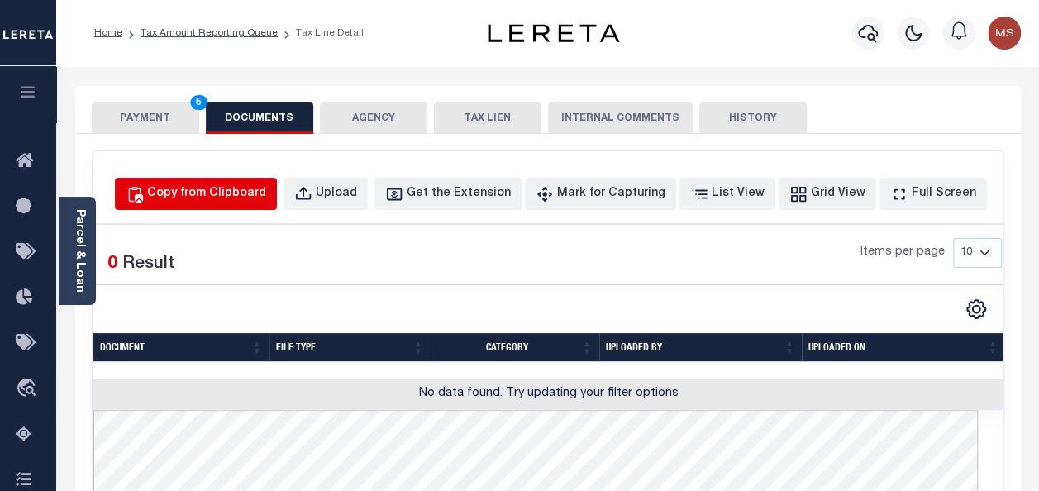
click at [245, 197] on div "Copy from Clipboard" at bounding box center [206, 194] width 119 height 18
select select "POP"
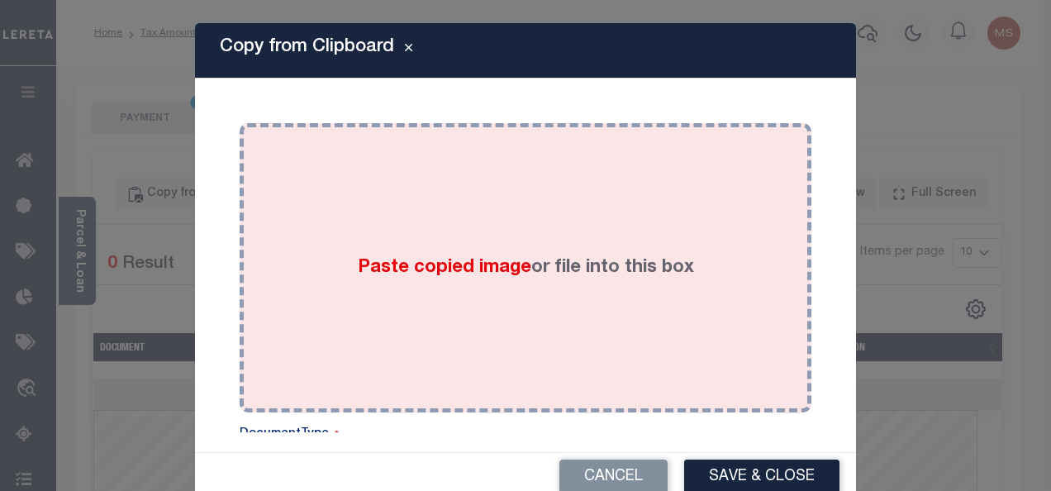
click at [438, 281] on label "Paste copied image or file into this box" at bounding box center [526, 268] width 336 height 27
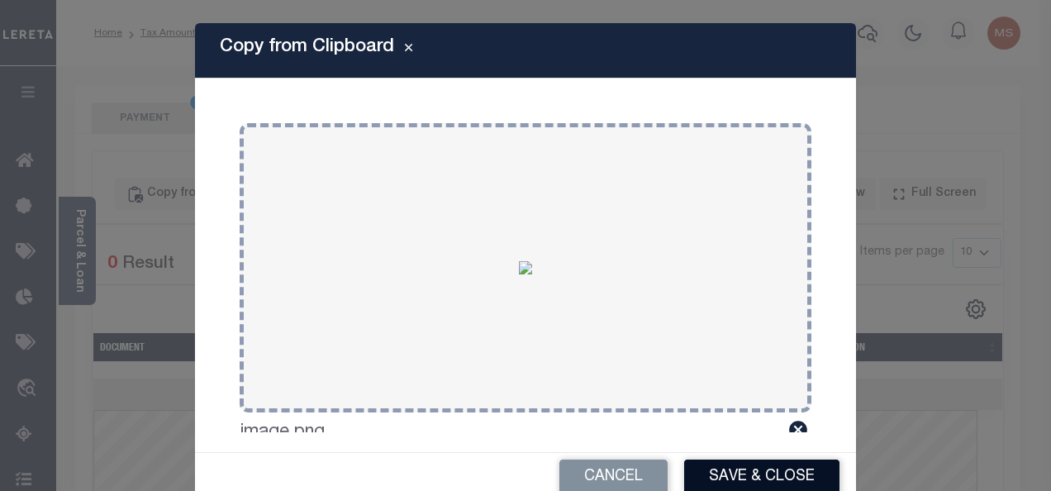
click at [736, 472] on button "Save & Close" at bounding box center [761, 478] width 155 height 36
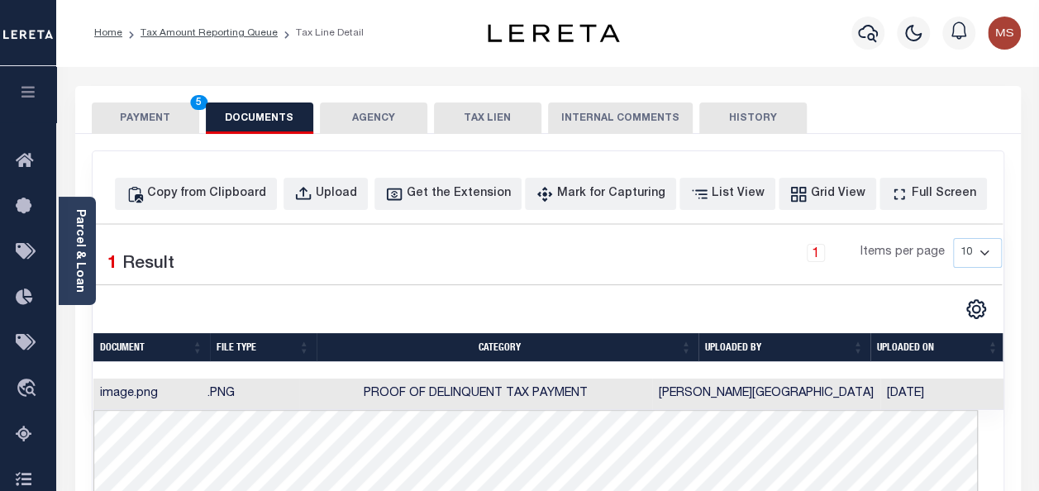
click at [139, 112] on button "PAYMENT 5" at bounding box center [145, 117] width 107 height 31
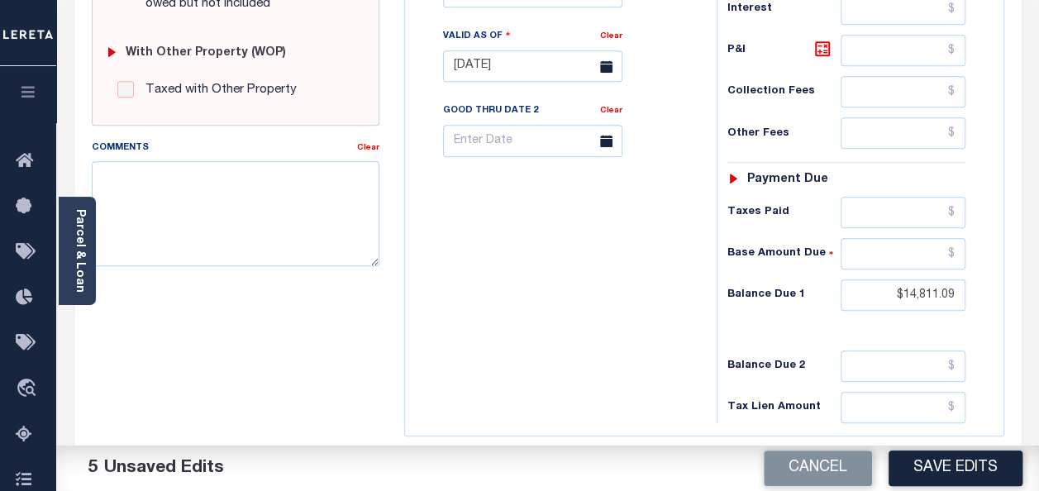
scroll to position [757, 0]
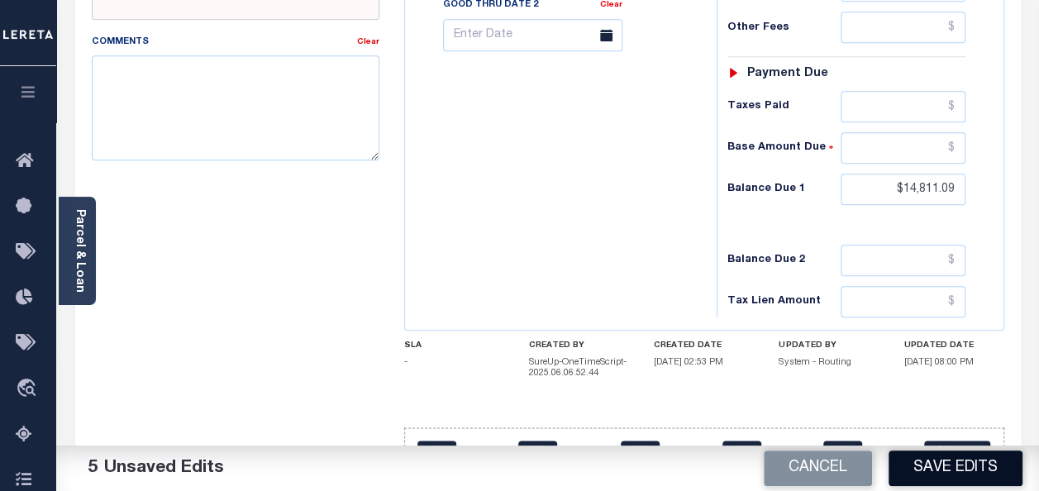
click at [939, 471] on button "Save Edits" at bounding box center [956, 468] width 134 height 36
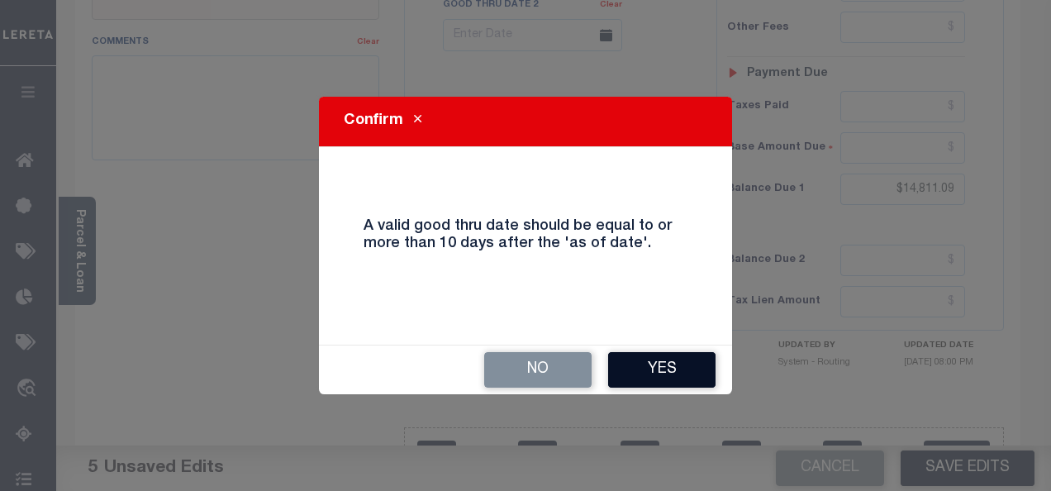
click at [655, 369] on button "Yes" at bounding box center [661, 370] width 107 height 36
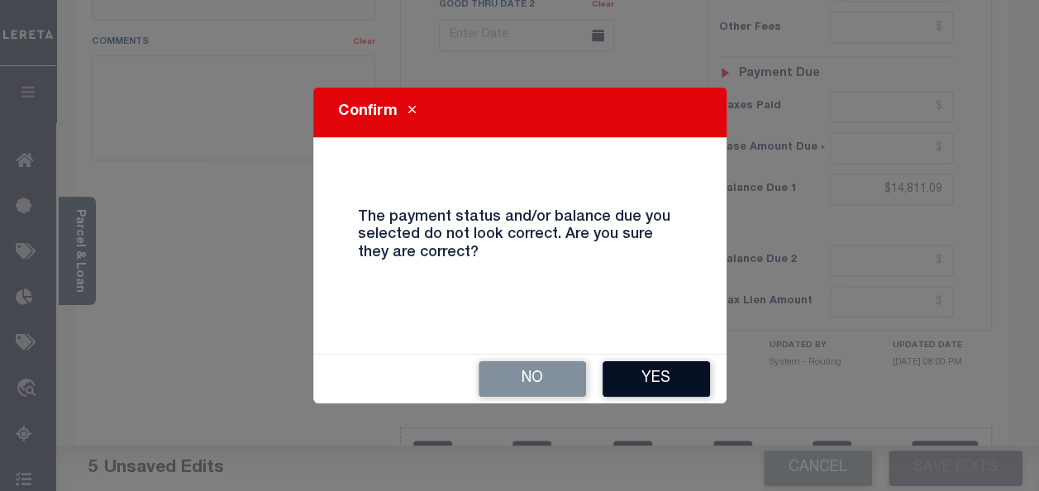
click at [689, 379] on button "Yes" at bounding box center [656, 379] width 107 height 36
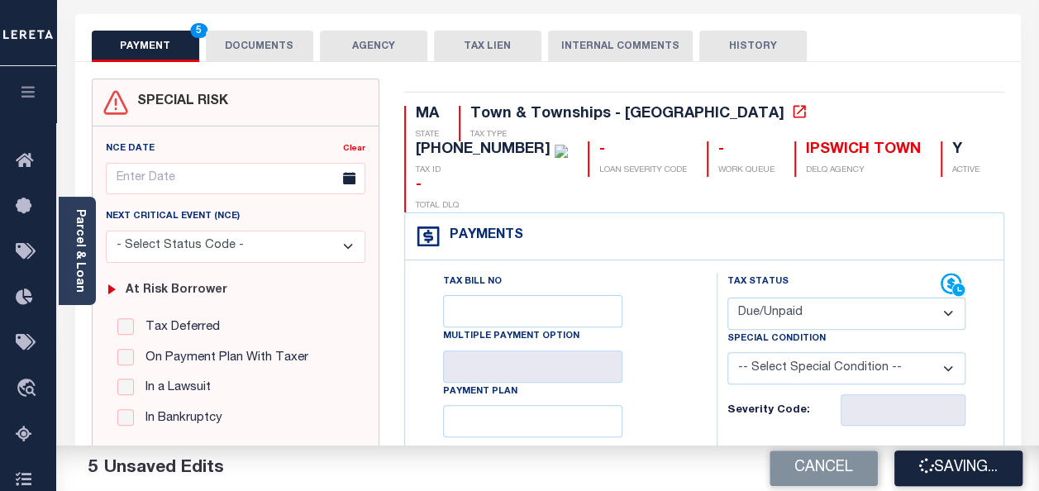
scroll to position [0, 0]
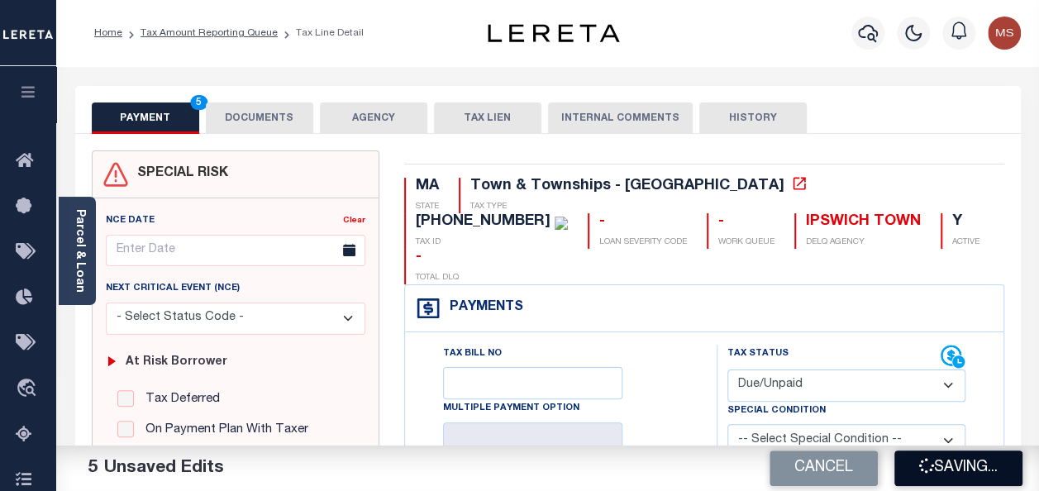
click at [961, 471] on button "Saving..." at bounding box center [958, 468] width 128 height 36
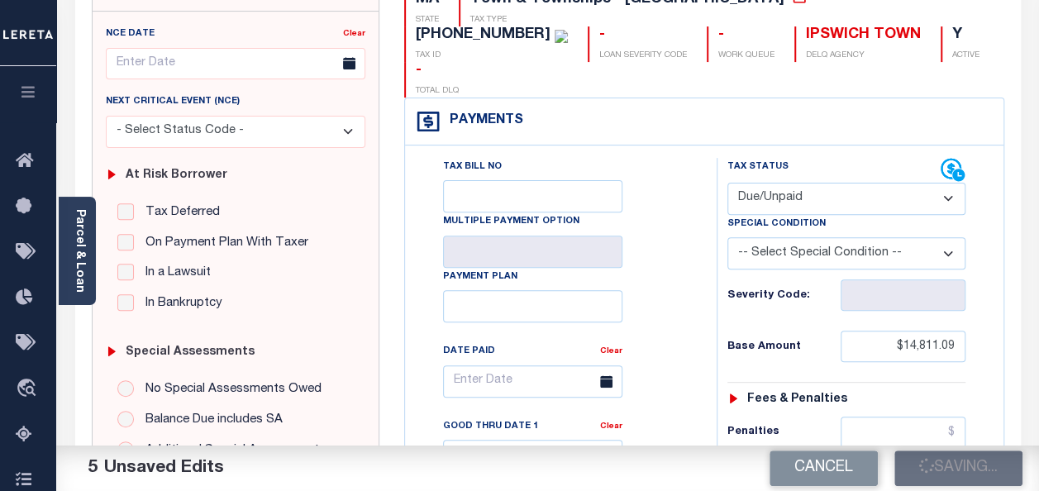
scroll to position [248, 0]
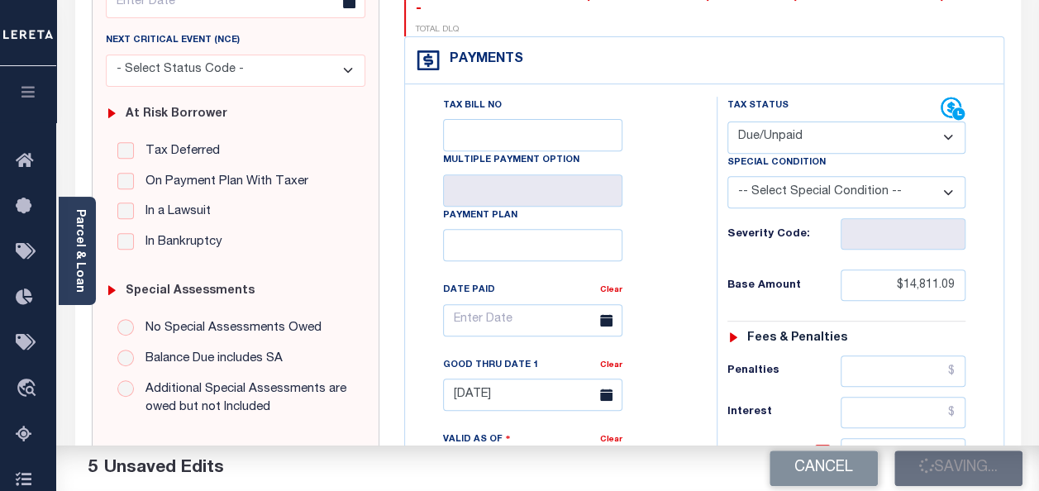
click at [925, 457] on div "Cancel Saving..." at bounding box center [794, 469] width 492 height 46
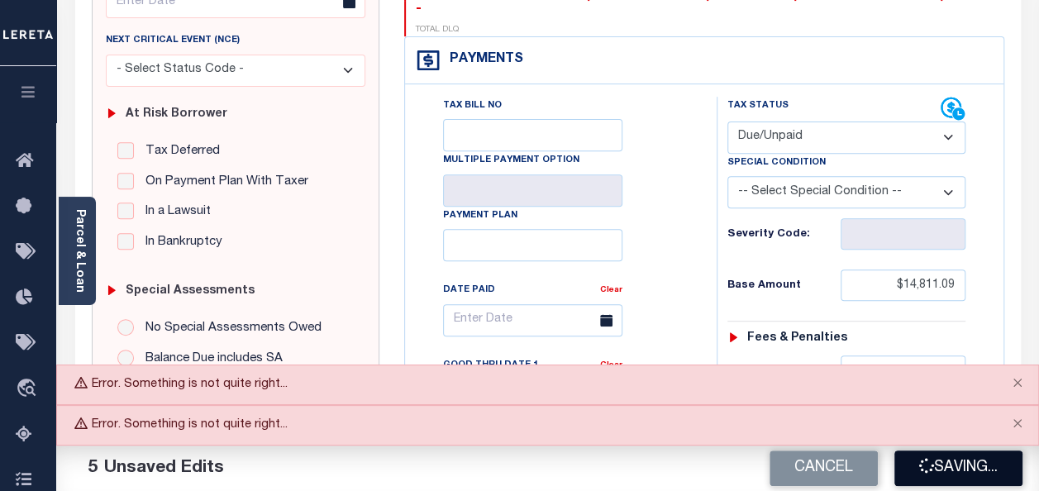
click at [922, 463] on icon "button" at bounding box center [926, 465] width 15 height 15
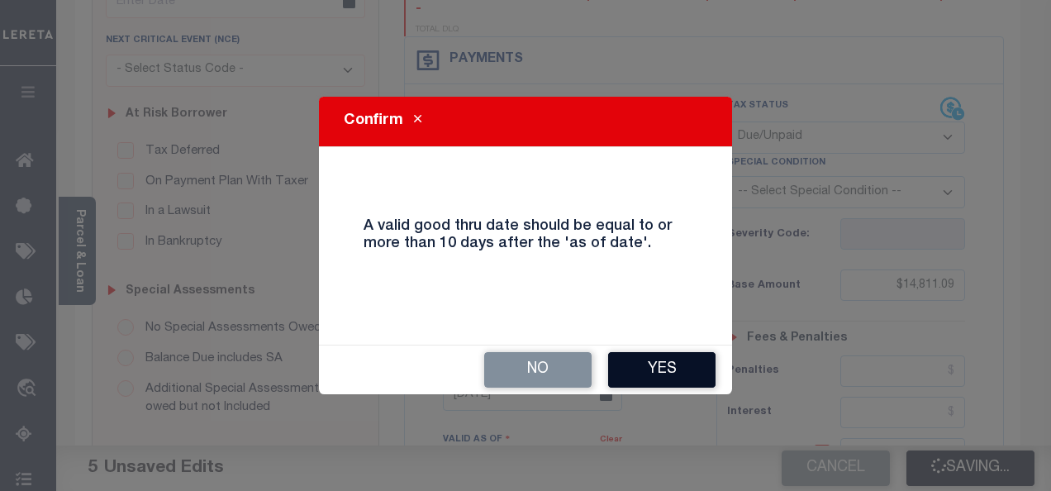
click at [679, 374] on button "Yes" at bounding box center [661, 370] width 107 height 36
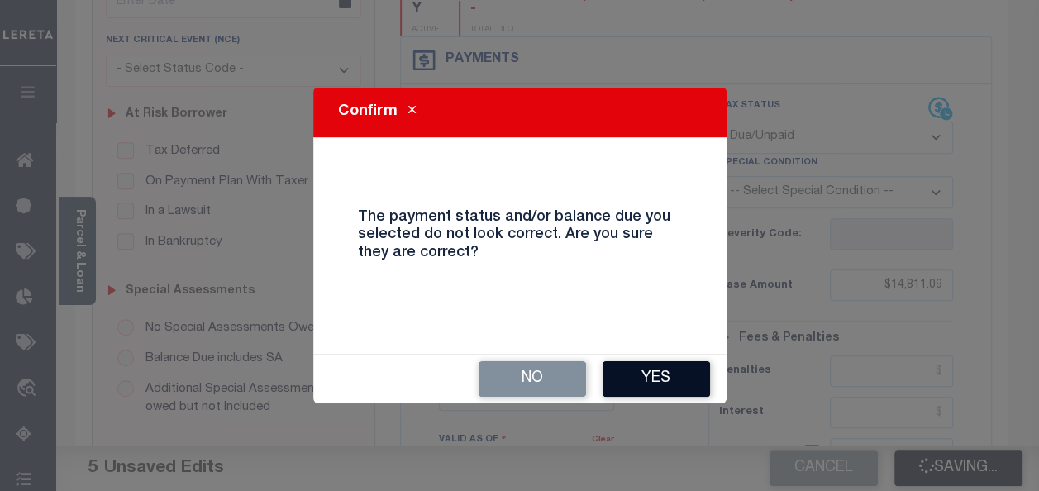
click at [646, 379] on button "Yes" at bounding box center [656, 379] width 107 height 36
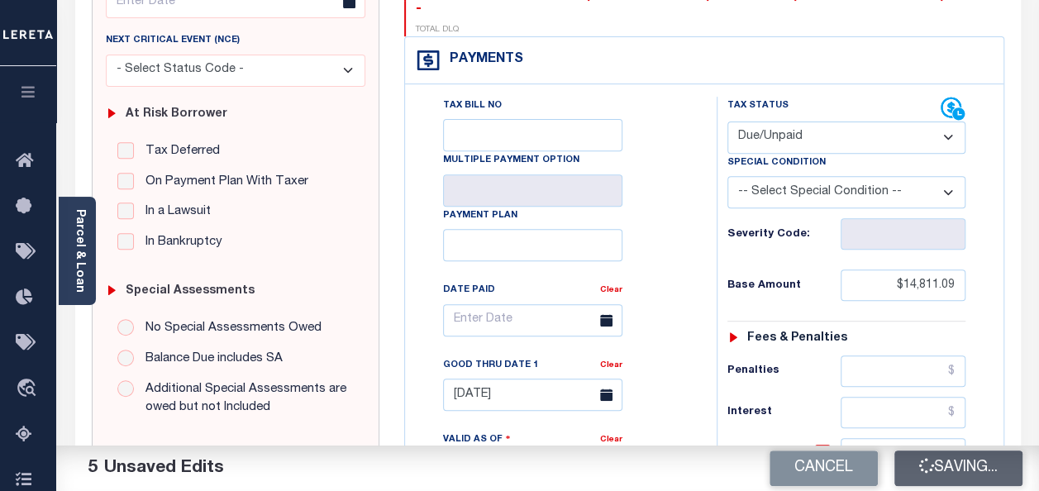
checkbox input "false"
type input "$14,811.09"
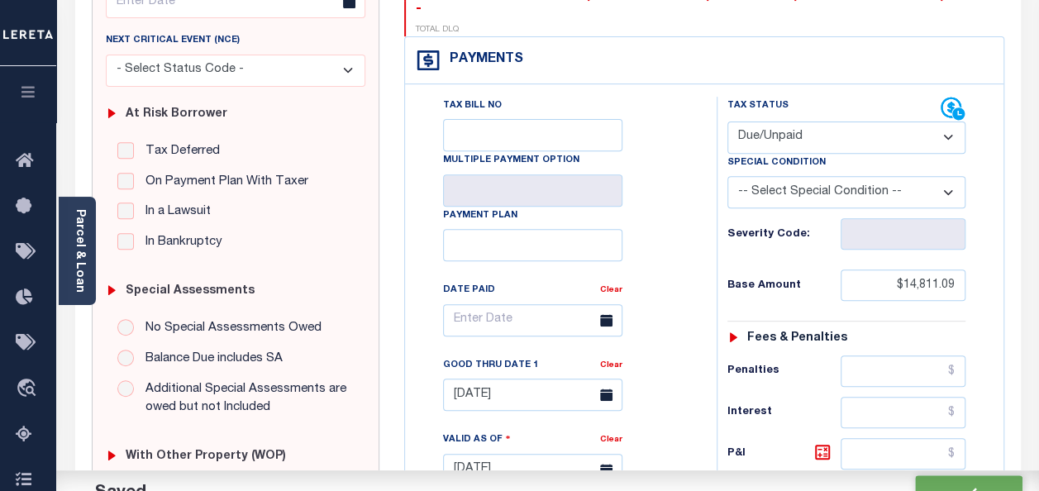
scroll to position [0, 0]
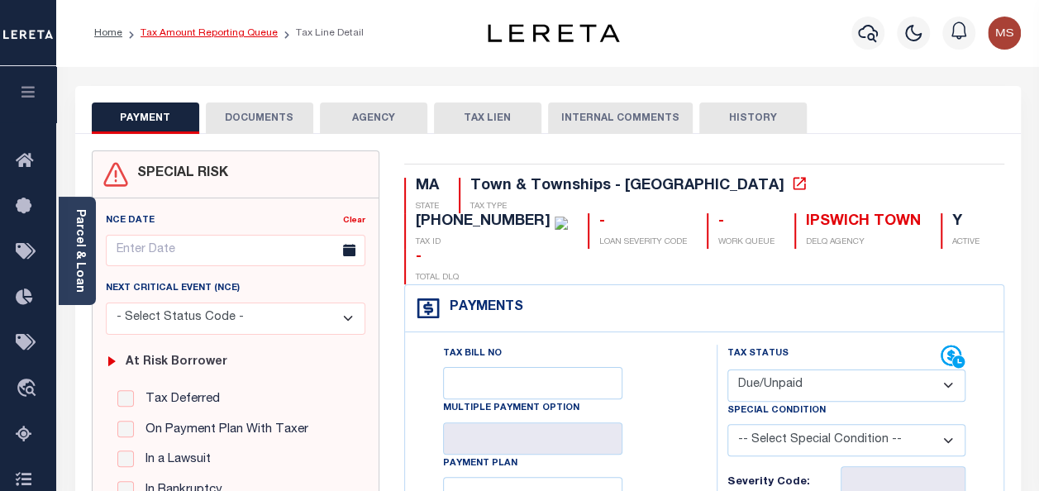
click at [211, 29] on link "Tax Amount Reporting Queue" at bounding box center [209, 33] width 137 height 10
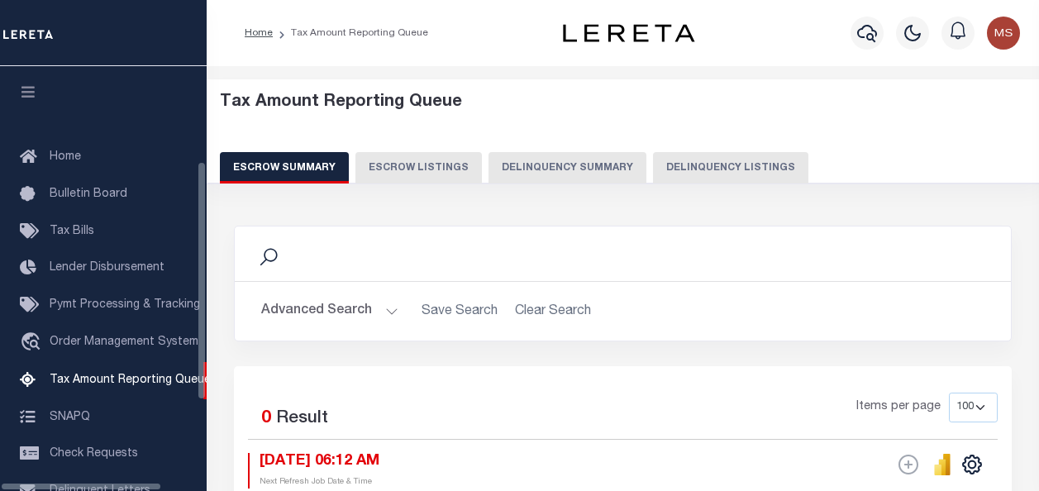
select select "100"
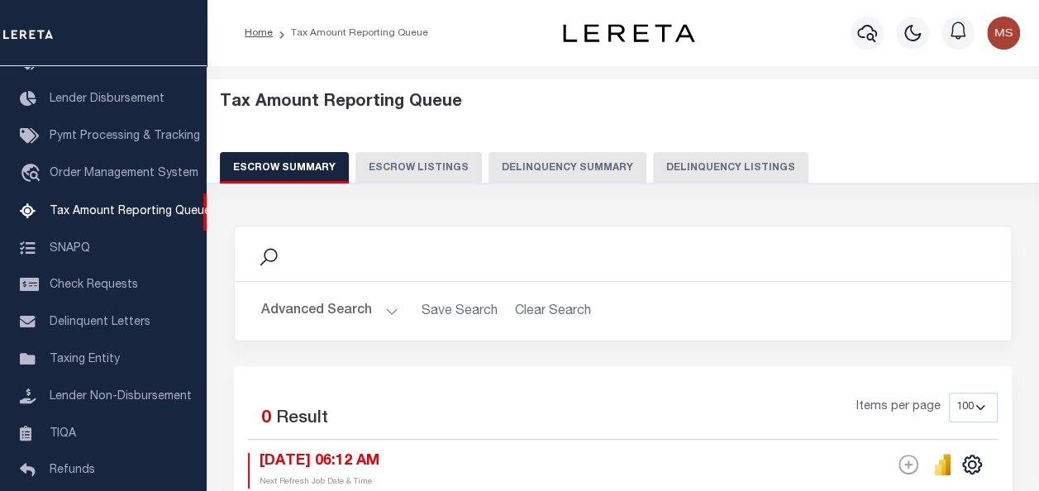
click at [704, 169] on button "Delinquency Listings" at bounding box center [730, 167] width 155 height 31
select select "100"
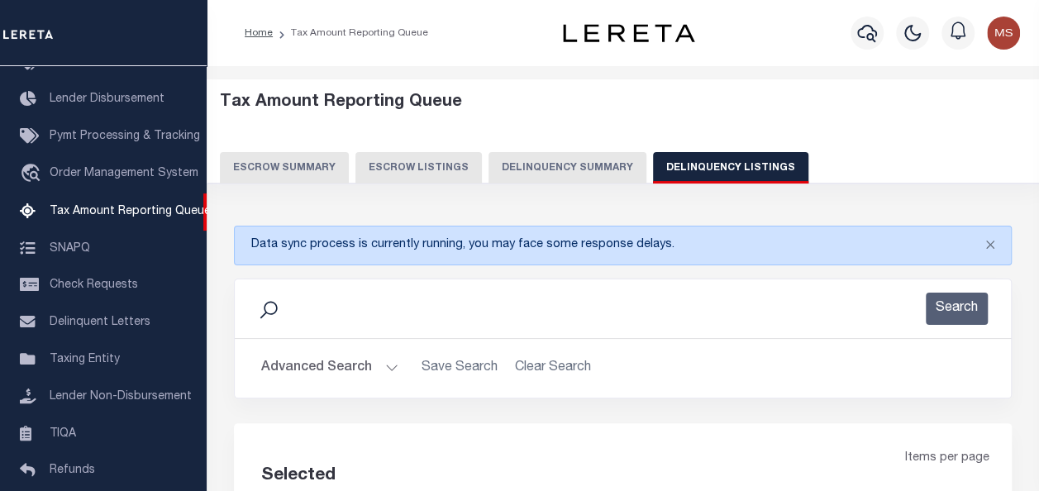
select select "100"
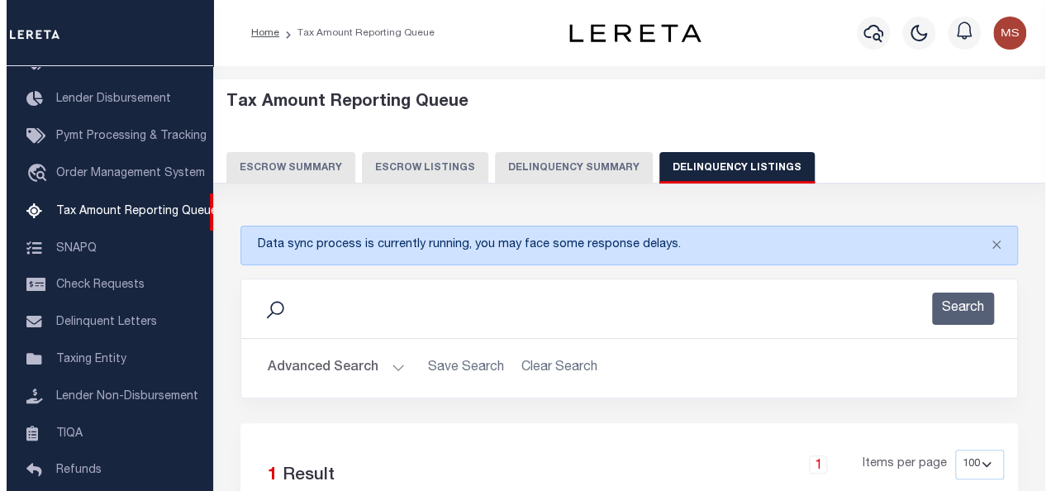
scroll to position [311, 0]
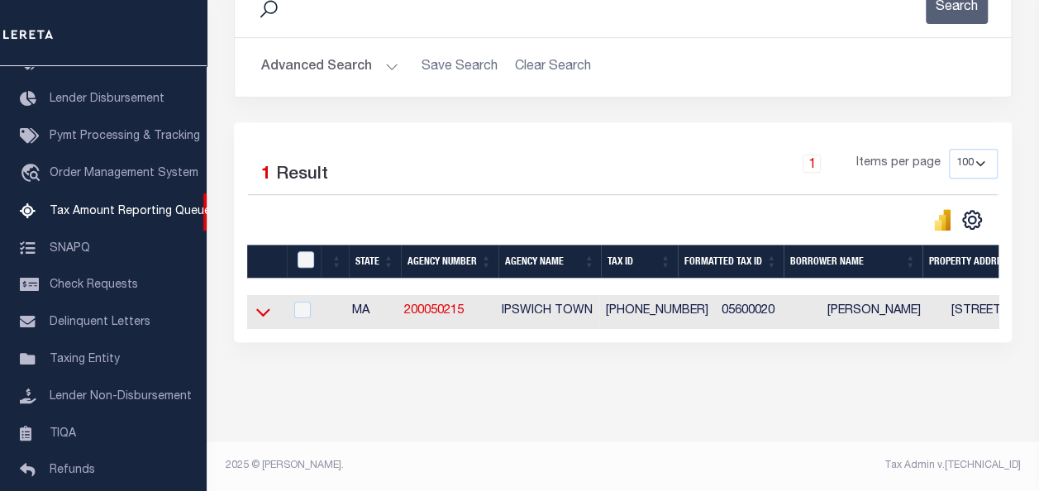
click at [260, 308] on icon at bounding box center [263, 312] width 14 height 8
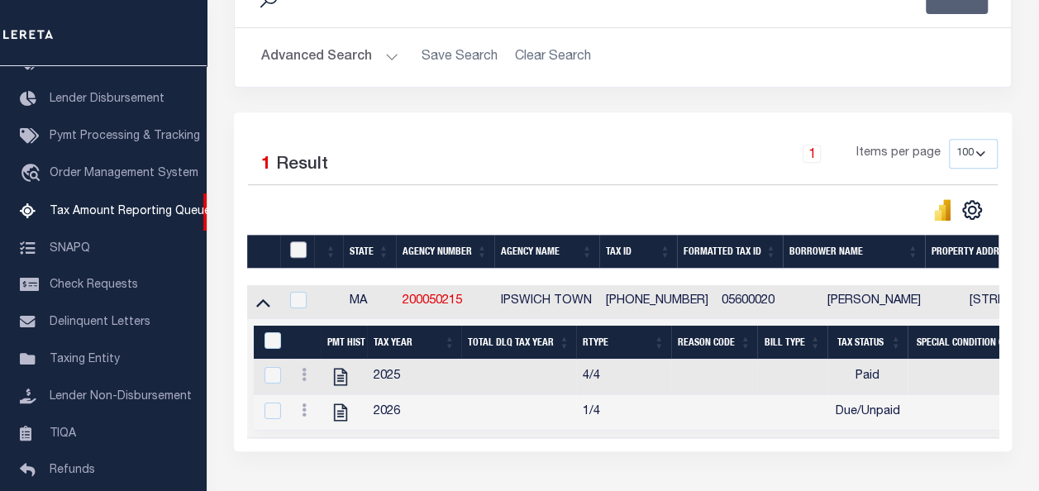
click at [294, 251] on input "checkbox" at bounding box center [298, 249] width 17 height 17
checkbox input "true"
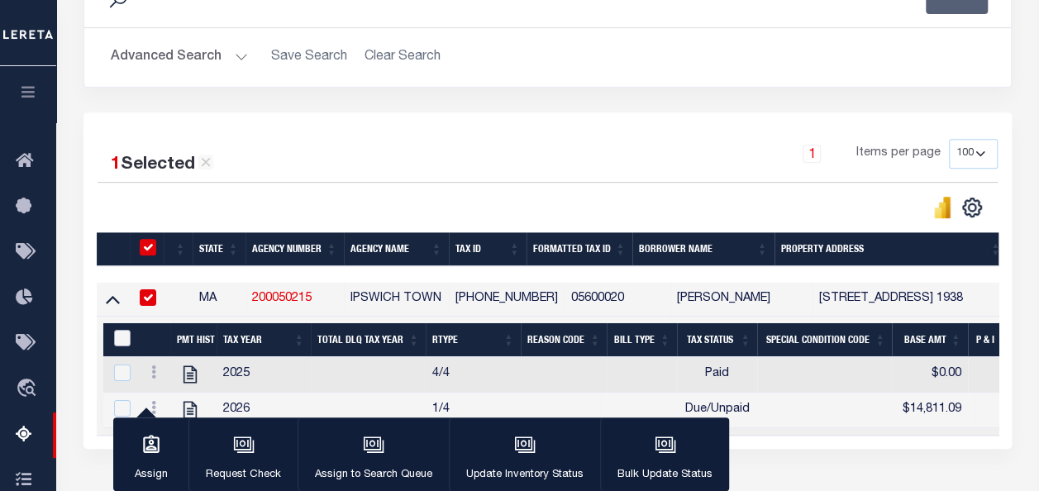
click at [129, 334] on input "&nbsp;" at bounding box center [122, 338] width 17 height 17
checkbox input "true"
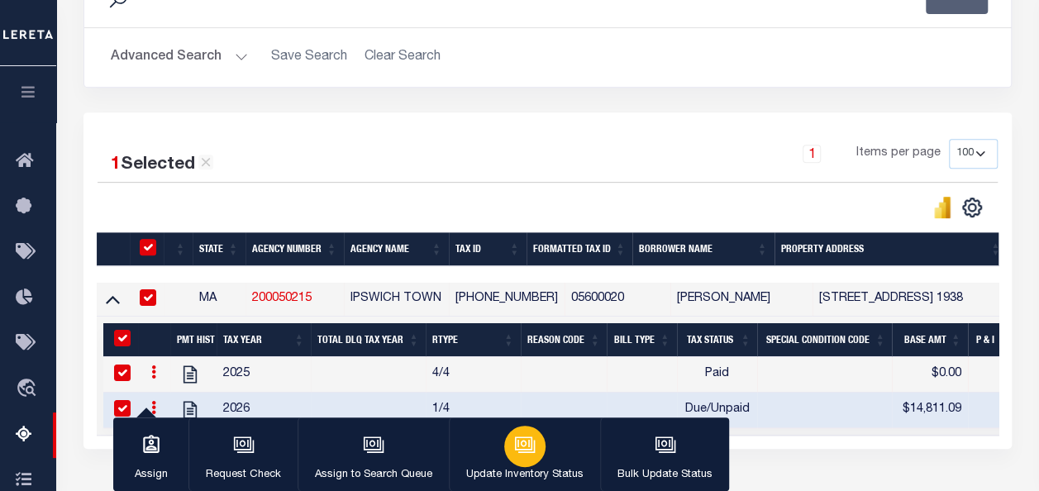
click at [532, 445] on div "button" at bounding box center [524, 446] width 41 height 41
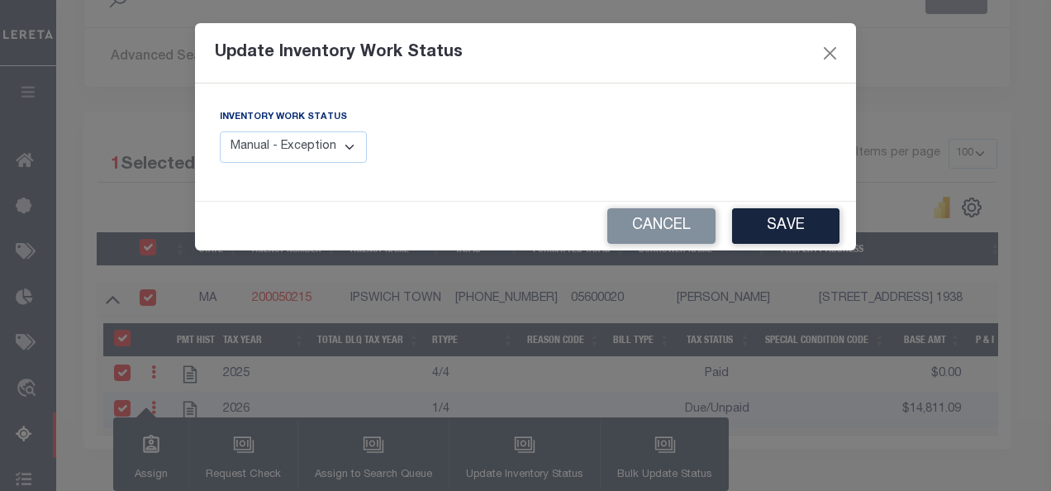
click at [339, 151] on select "Manual - Exception Pended - Awaiting Search Late Add Exception Completed" at bounding box center [293, 147] width 147 height 32
select select "4"
click at [220, 131] on select "Manual - Exception Pended - Awaiting Search Late Add Exception Completed" at bounding box center [293, 147] width 147 height 32
click at [762, 222] on button "Save" at bounding box center [785, 226] width 107 height 36
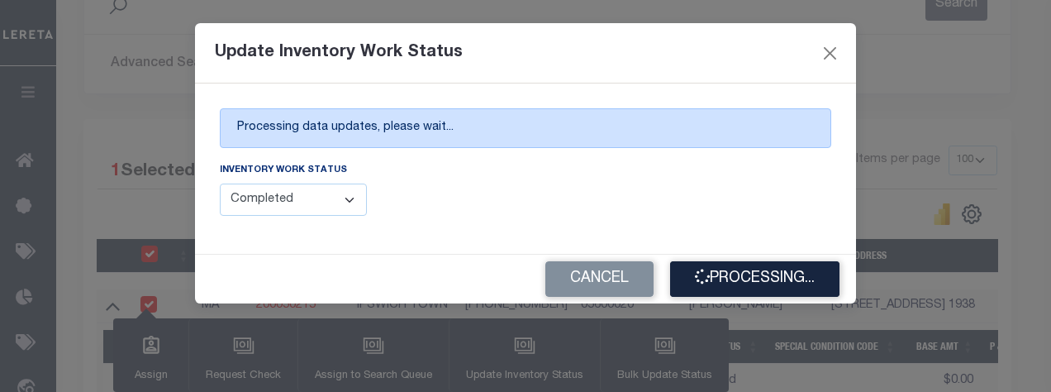
scroll to position [0, 0]
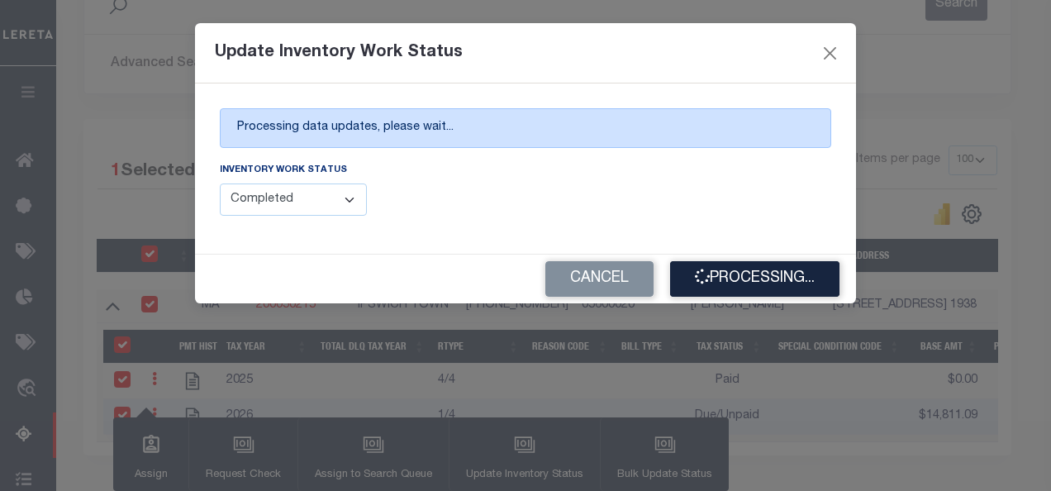
click at [870, 198] on div "Update Inventory Work Status Processing data updates, please wait... Inventory …" at bounding box center [525, 245] width 1051 height 491
click at [724, 280] on button "Processing..." at bounding box center [754, 279] width 169 height 36
